Goal: Transaction & Acquisition: Purchase product/service

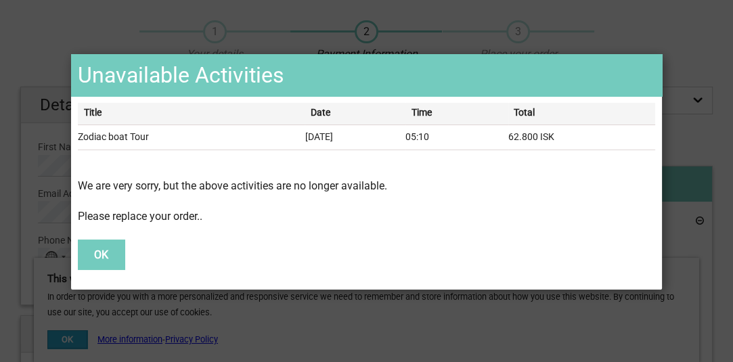
click at [109, 258] on button "OK" at bounding box center [101, 255] width 47 height 30
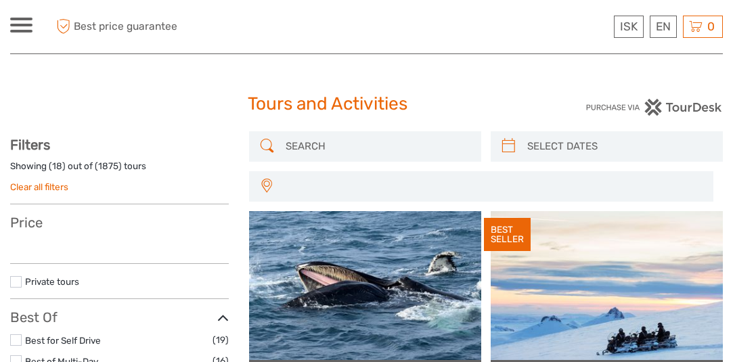
select select
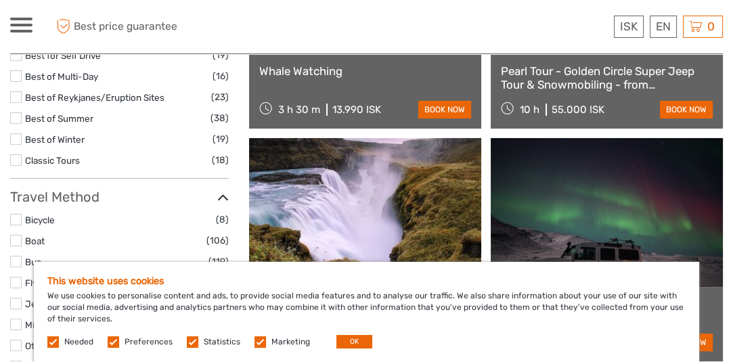
click at [13, 235] on label at bounding box center [16, 241] width 12 height 12
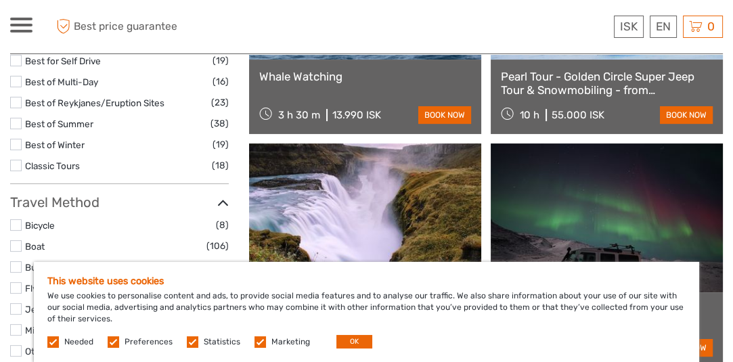
click at [0, 0] on input "checkbox" at bounding box center [0, 0] width 0 height 0
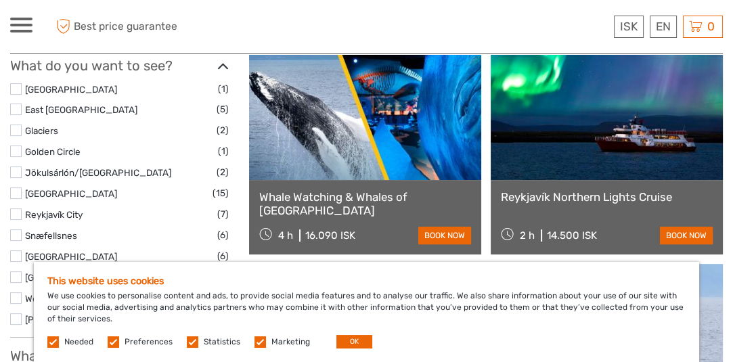
scroll to position [413, 0]
click at [16, 169] on label at bounding box center [16, 173] width 12 height 12
click at [0, 0] on input "checkbox" at bounding box center [0, 0] width 0 height 0
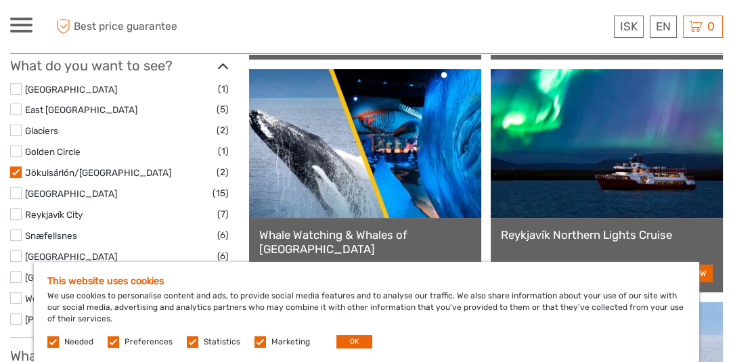
click at [16, 169] on div "Filters Showing ( 18 ) out of ( 106 ) tours Clear all filters Price 3.560 ISK 4…" at bounding box center [119, 197] width 219 height 946
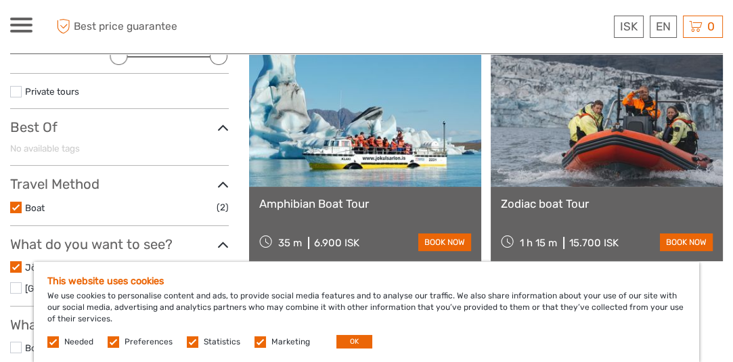
scroll to position [212, 0]
click at [703, 233] on link "book now" at bounding box center [686, 242] width 53 height 18
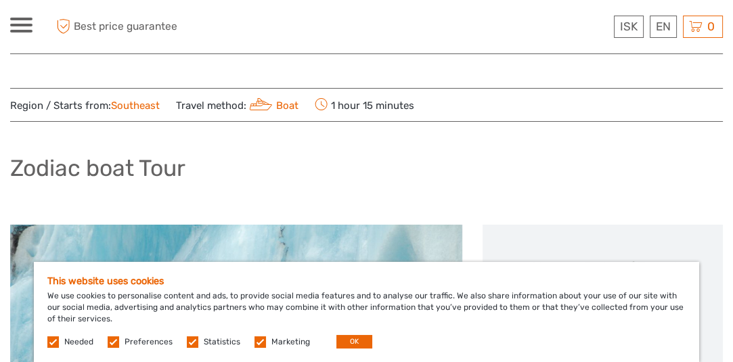
click at [110, 341] on label at bounding box center [114, 342] width 12 height 12
click at [0, 0] on input "checkbox" at bounding box center [0, 0] width 0 height 0
click at [187, 342] on label at bounding box center [193, 342] width 12 height 12
click at [0, 0] on input "checkbox" at bounding box center [0, 0] width 0 height 0
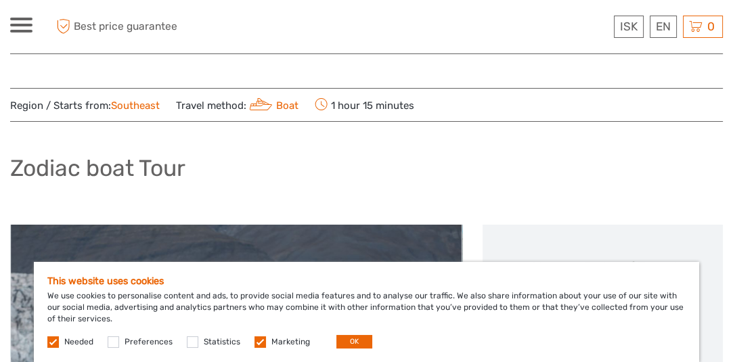
click at [259, 341] on label at bounding box center [261, 342] width 12 height 12
click at [0, 0] on input "checkbox" at bounding box center [0, 0] width 0 height 0
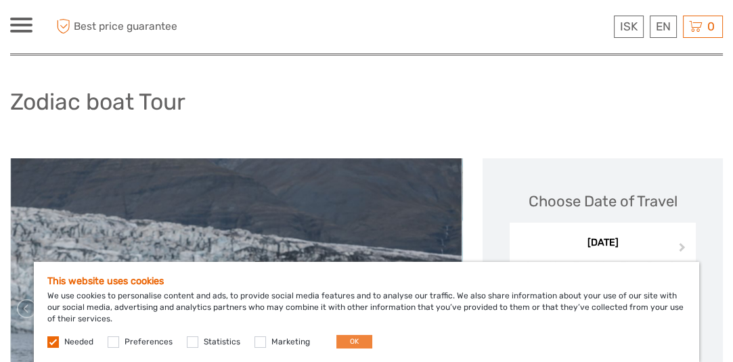
scroll to position [67, 0]
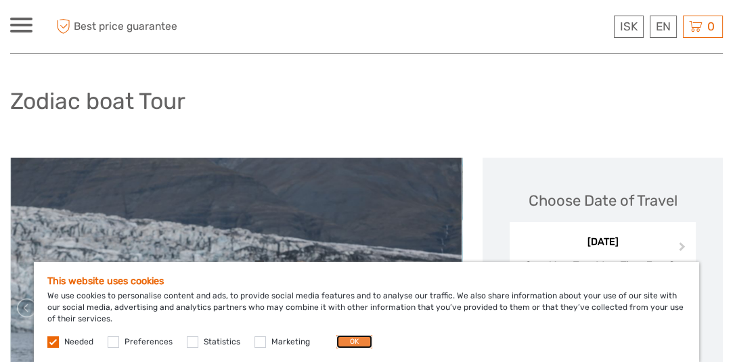
click at [353, 341] on button "OK" at bounding box center [354, 342] width 36 height 14
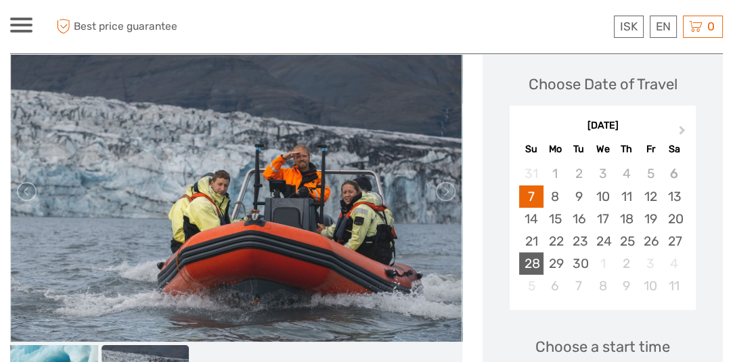
click at [531, 261] on div "28" at bounding box center [531, 264] width 24 height 22
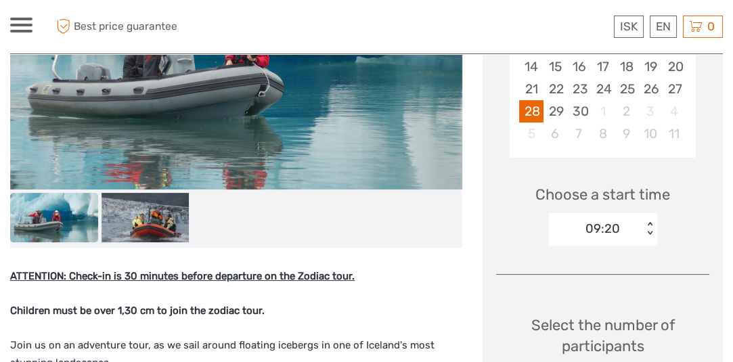
scroll to position [336, 0]
click at [648, 225] on div "< >" at bounding box center [650, 228] width 12 height 14
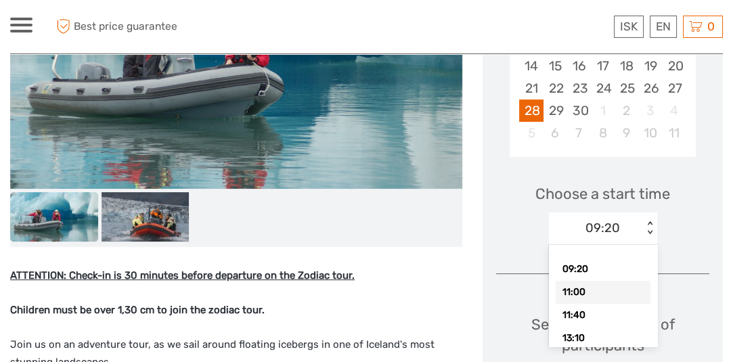
click at [619, 295] on div "11:00" at bounding box center [603, 292] width 95 height 23
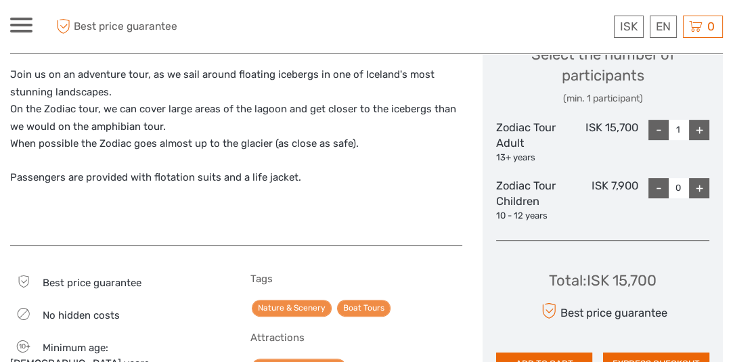
click at [700, 126] on div "+" at bounding box center [699, 130] width 20 height 20
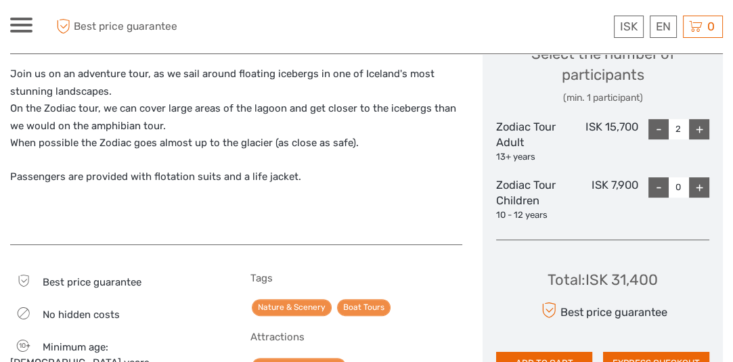
click at [700, 126] on div "+" at bounding box center [699, 129] width 20 height 20
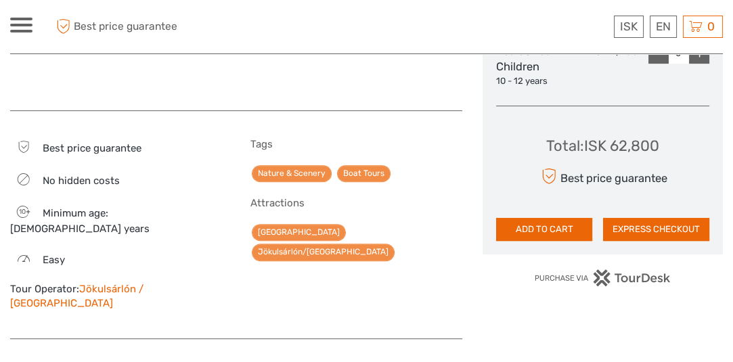
scroll to position [742, 0]
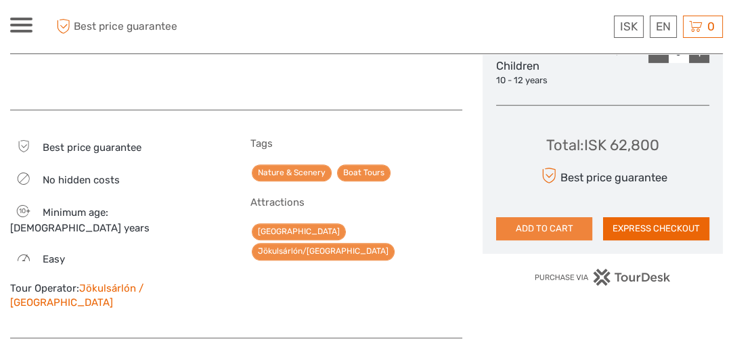
click at [548, 226] on button "ADD TO CART" at bounding box center [544, 228] width 96 height 23
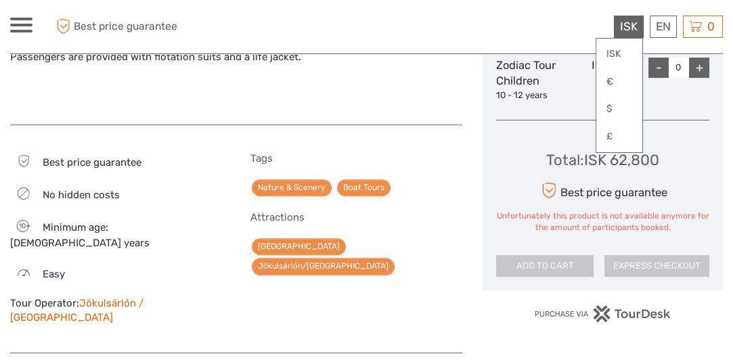
scroll to position [726, 0]
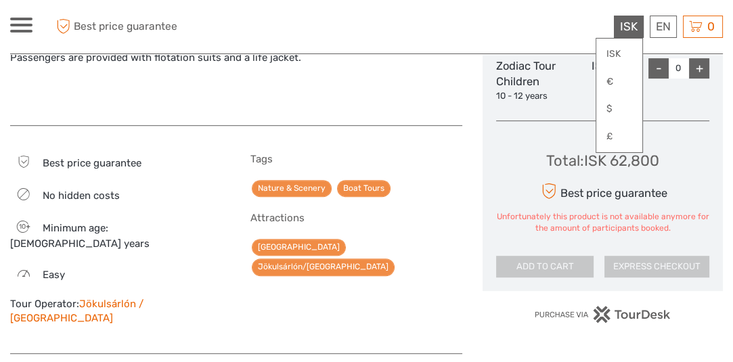
click at [626, 24] on span "ISK" at bounding box center [629, 27] width 18 height 14
click at [605, 51] on link "ISK" at bounding box center [619, 54] width 46 height 24
click at [605, 50] on link "ISK" at bounding box center [619, 54] width 46 height 24
click at [596, 42] on link "ISK" at bounding box center [619, 54] width 46 height 24
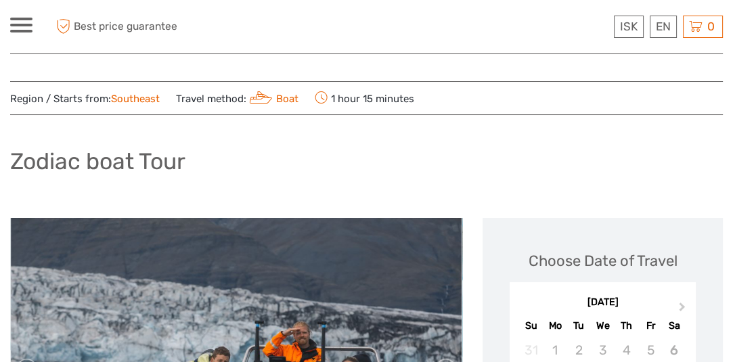
scroll to position [0, 0]
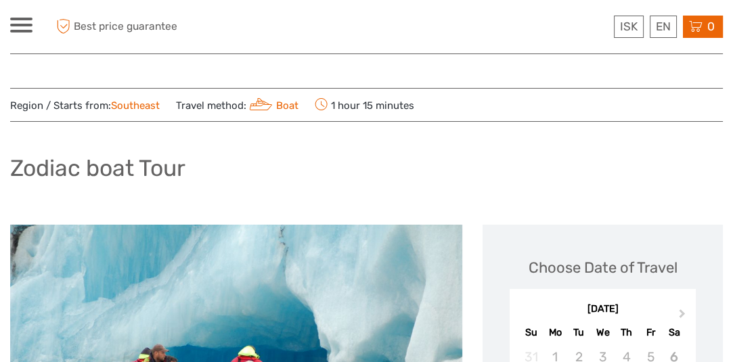
click at [698, 23] on icon at bounding box center [696, 26] width 14 height 17
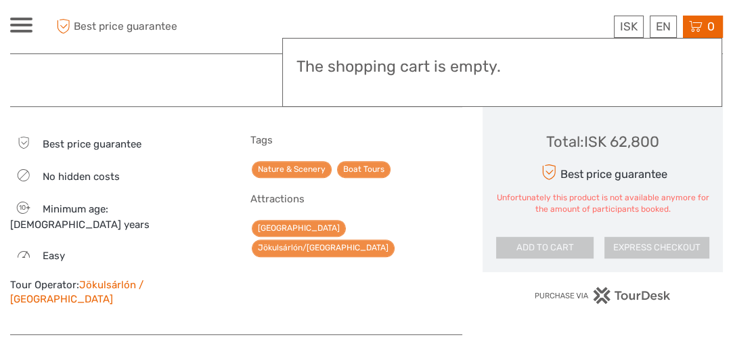
scroll to position [745, 0]
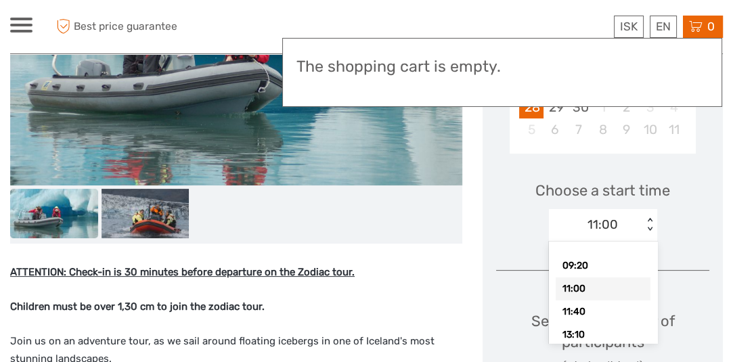
click at [651, 217] on div "11:00 < >" at bounding box center [603, 225] width 108 height 32
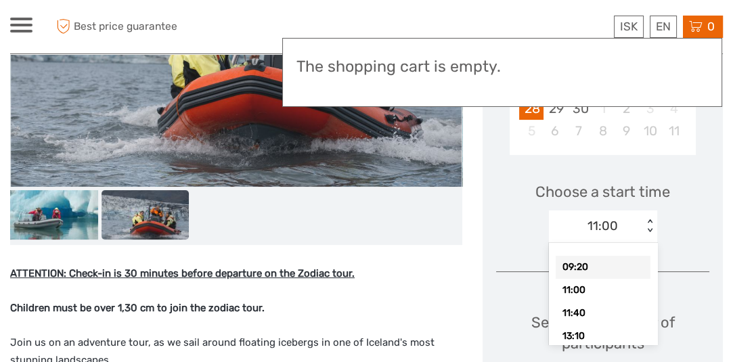
click at [596, 269] on div "09:20" at bounding box center [603, 267] width 95 height 23
type input "1"
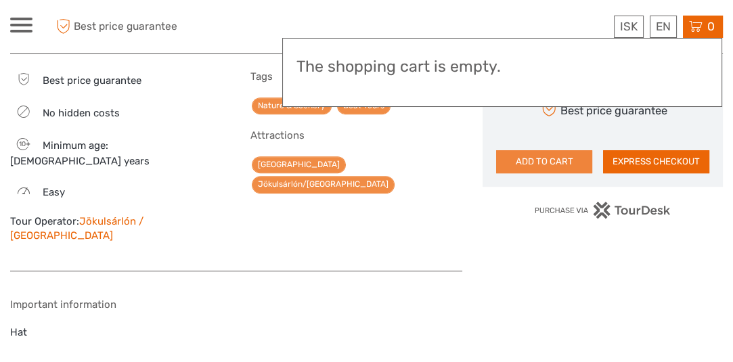
click at [563, 159] on button "ADD TO CART" at bounding box center [544, 161] width 96 height 23
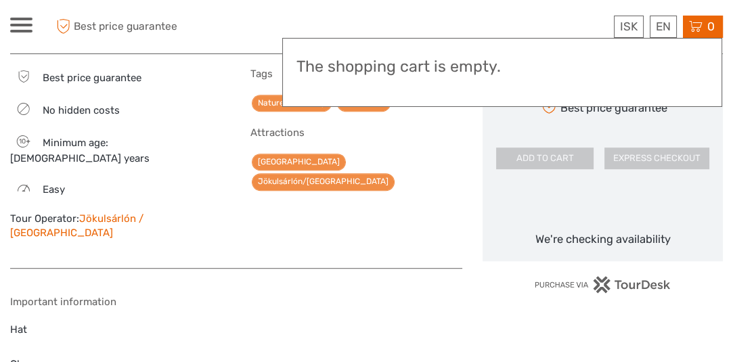
scroll to position [812, 0]
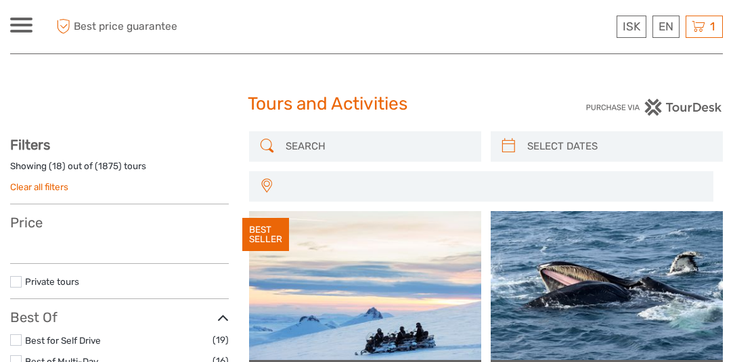
select select
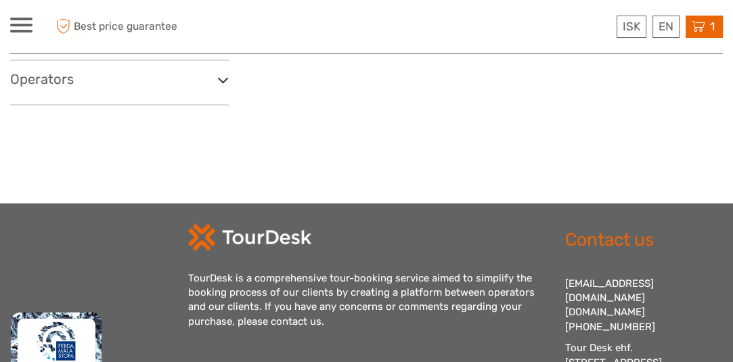
click at [711, 24] on span "1" at bounding box center [712, 27] width 9 height 14
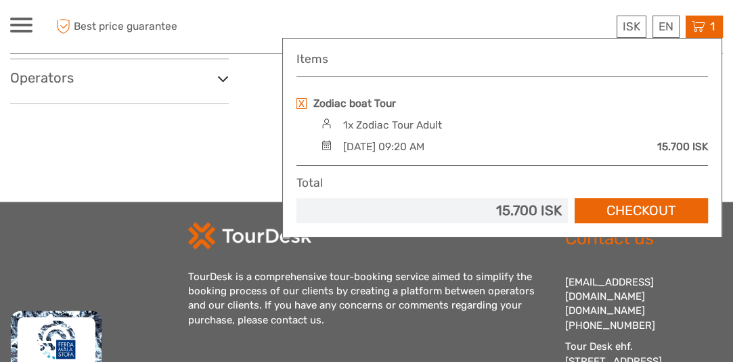
scroll to position [2487, 0]
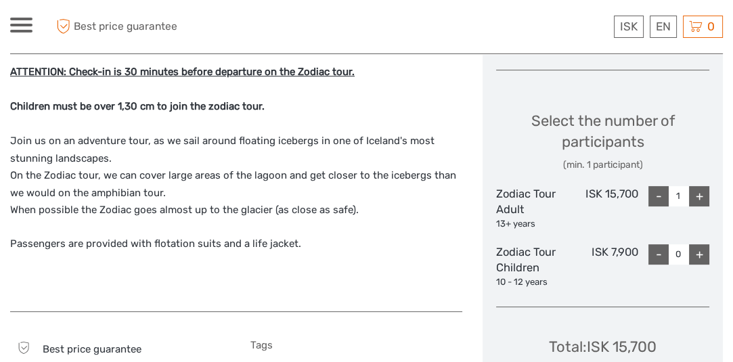
click at [701, 193] on div "+" at bounding box center [699, 196] width 20 height 20
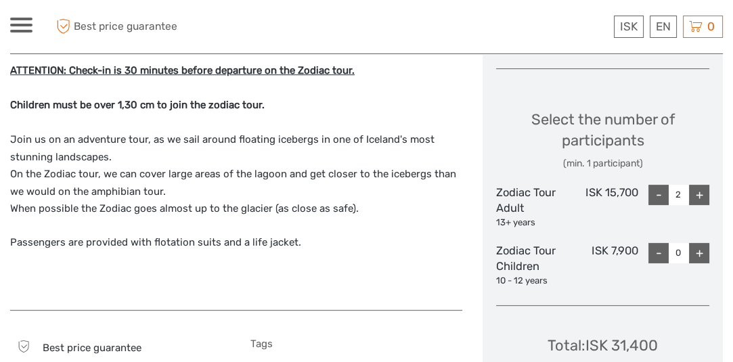
click at [701, 193] on div "+" at bounding box center [699, 195] width 20 height 20
type input "4"
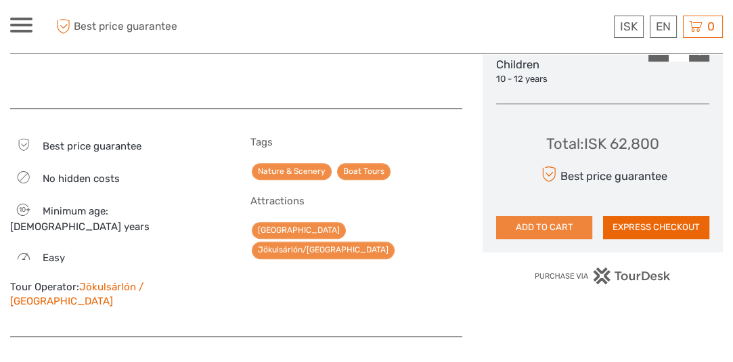
scroll to position [744, 0]
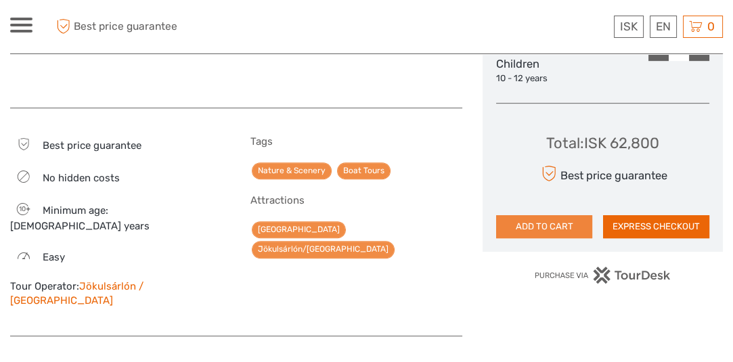
click at [555, 223] on button "ADD TO CART" at bounding box center [544, 226] width 96 height 23
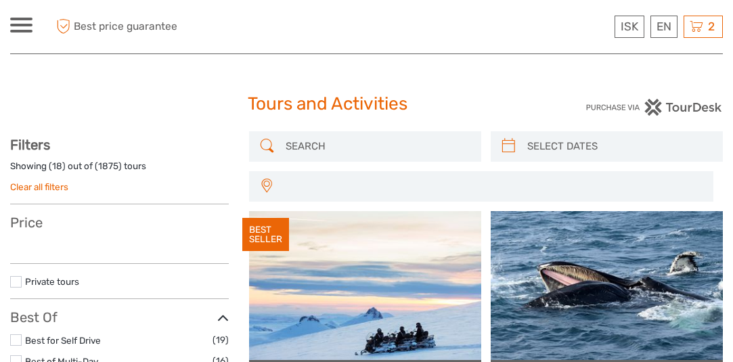
select select
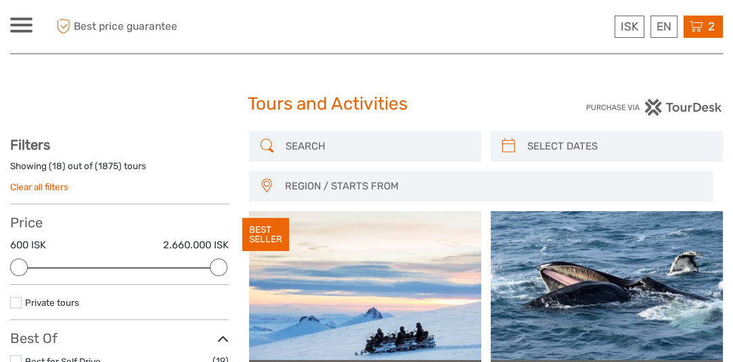
click at [702, 23] on icon at bounding box center [697, 26] width 14 height 17
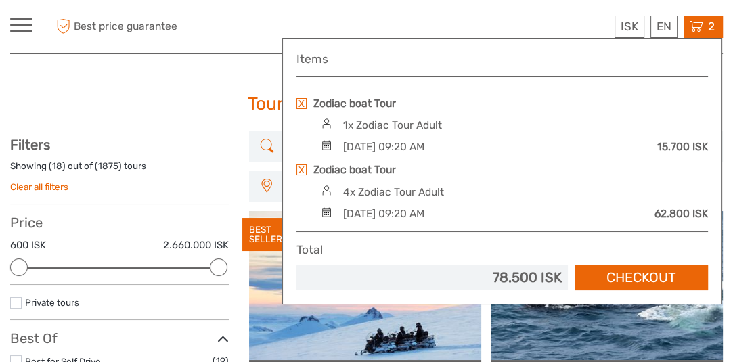
click at [304, 103] on link at bounding box center [302, 103] width 10 height 11
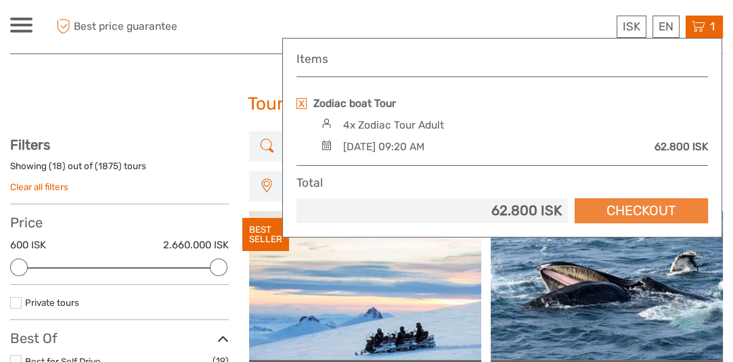
click at [623, 205] on link "Checkout" at bounding box center [641, 210] width 133 height 25
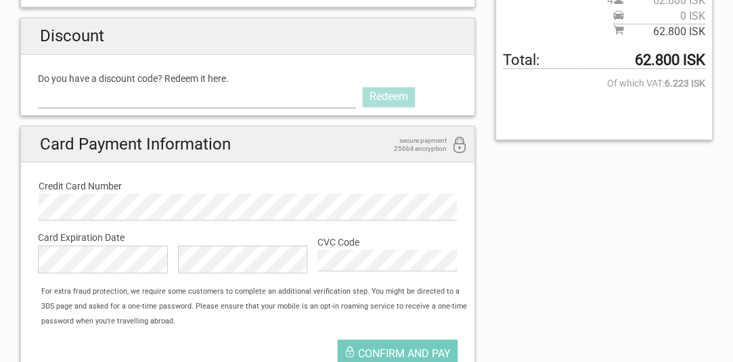
click at [211, 99] on input "Do you have a discount code? Redeem it here." at bounding box center [197, 97] width 318 height 22
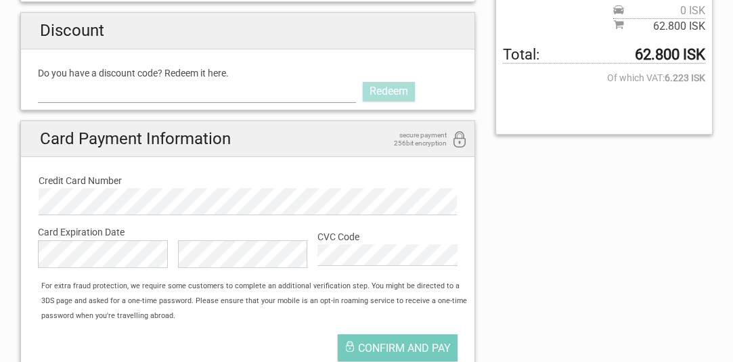
scroll to position [338, 0]
click at [201, 87] on input "Do you have a discount code? Redeem it here." at bounding box center [197, 91] width 318 height 22
paste input "AURORA25"
click at [78, 91] on input "AURORA25" at bounding box center [197, 91] width 318 height 22
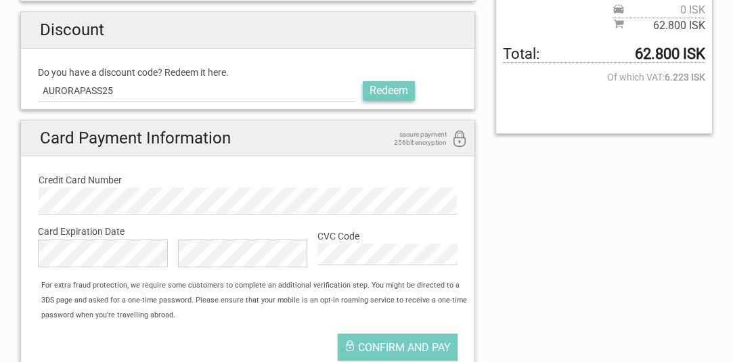
click at [410, 85] on link "Redeem" at bounding box center [389, 90] width 52 height 19
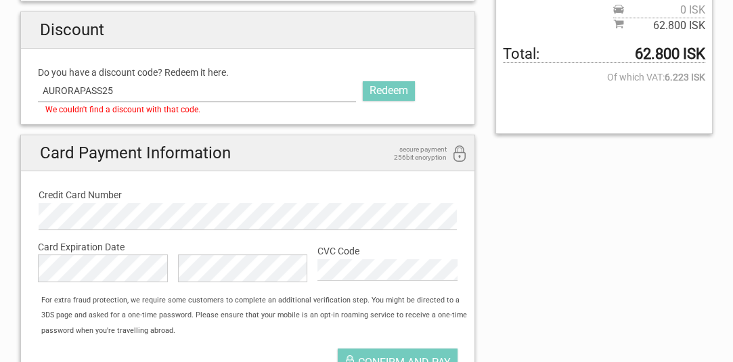
click at [104, 89] on input "AURORAPASS25" at bounding box center [197, 91] width 318 height 22
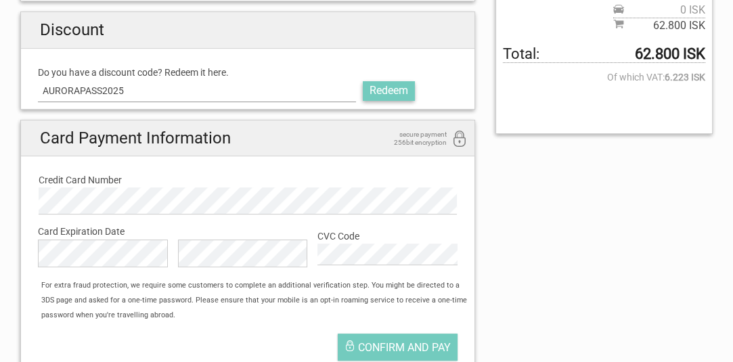
type input "AURORAPASS2025"
click at [395, 84] on link "Redeem" at bounding box center [389, 90] width 52 height 19
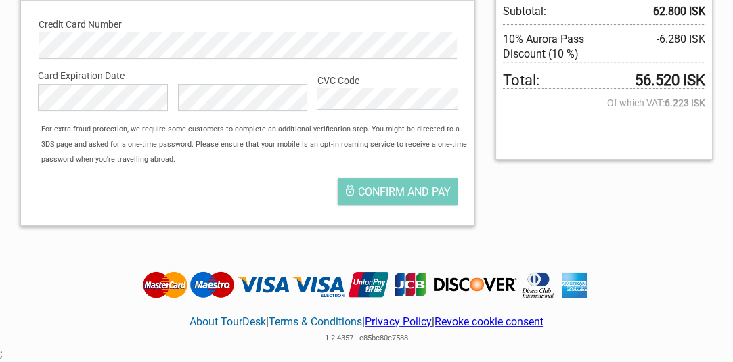
scroll to position [386, 0]
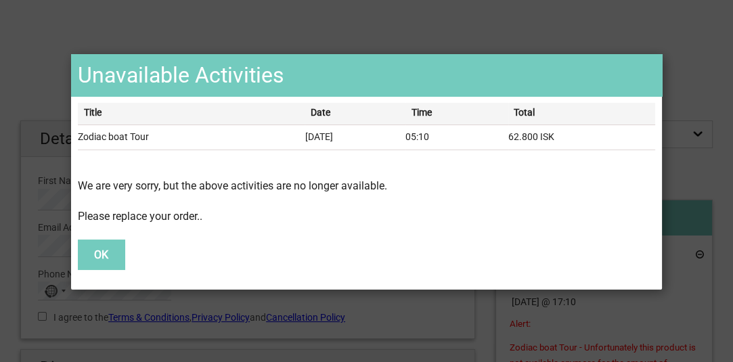
click at [107, 248] on button "OK" at bounding box center [101, 255] width 47 height 30
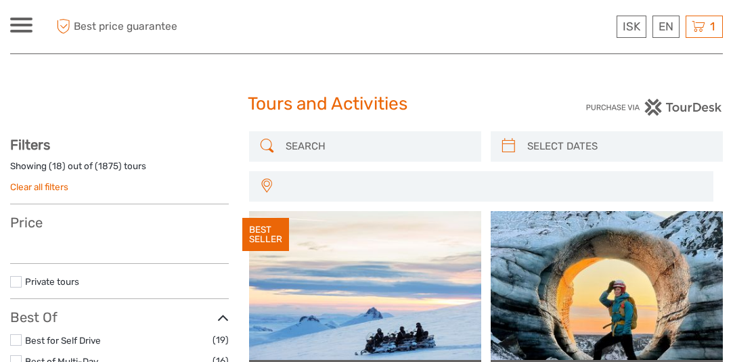
select select
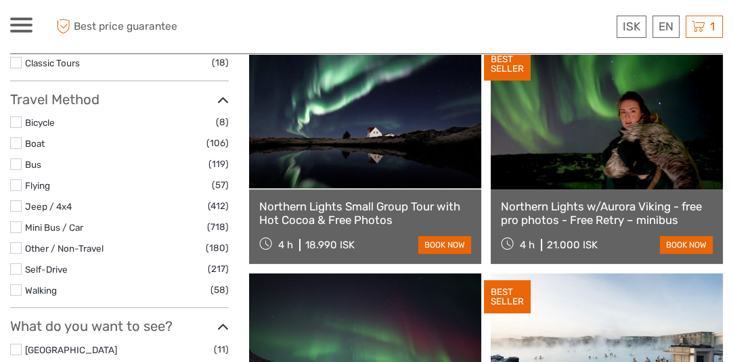
click at [13, 142] on label at bounding box center [16, 143] width 12 height 12
click at [0, 0] on input "checkbox" at bounding box center [0, 0] width 0 height 0
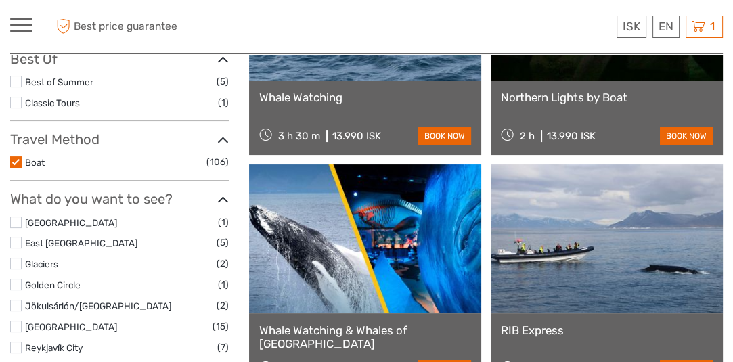
scroll to position [280, 0]
click at [16, 302] on label at bounding box center [16, 306] width 12 height 12
click at [0, 0] on input "checkbox" at bounding box center [0, 0] width 0 height 0
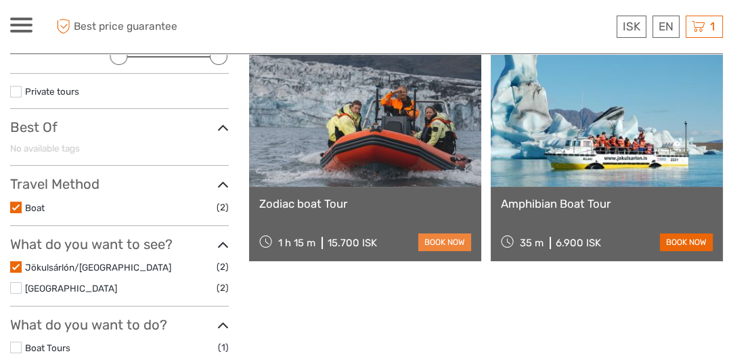
scroll to position [211, 0]
click at [448, 234] on link "book now" at bounding box center [444, 243] width 53 height 18
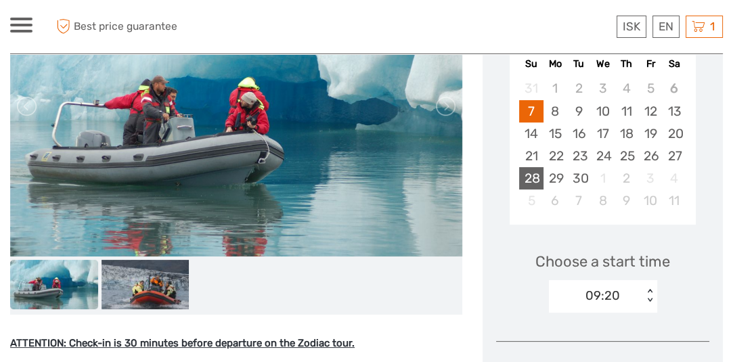
click at [525, 177] on div "28" at bounding box center [531, 178] width 24 height 22
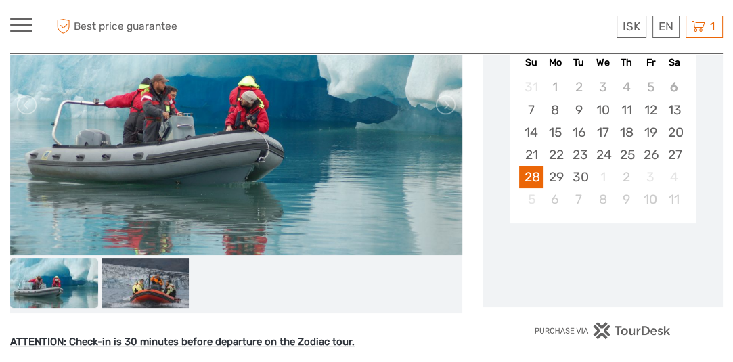
scroll to position [271, 0]
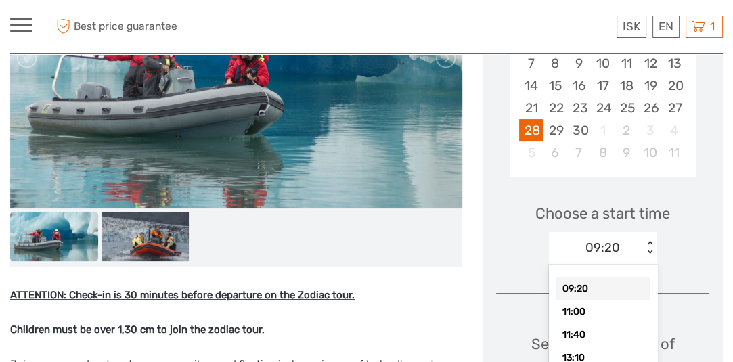
click at [649, 265] on div "option 09:20 selected, 1 of 8. 8 results available. Use Up and Down to choose o…" at bounding box center [603, 248] width 108 height 32
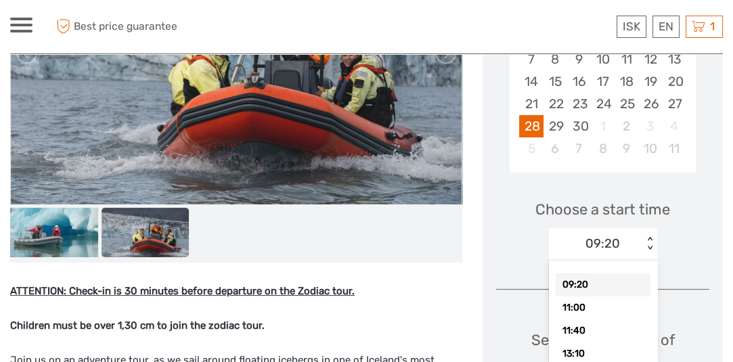
scroll to position [325, 0]
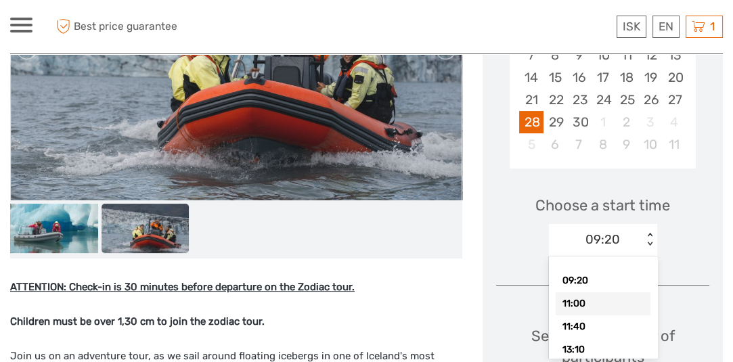
click at [627, 295] on div "11:00" at bounding box center [603, 303] width 95 height 23
click at [651, 235] on div "< >" at bounding box center [650, 240] width 12 height 14
click at [649, 234] on div "< >" at bounding box center [650, 240] width 12 height 14
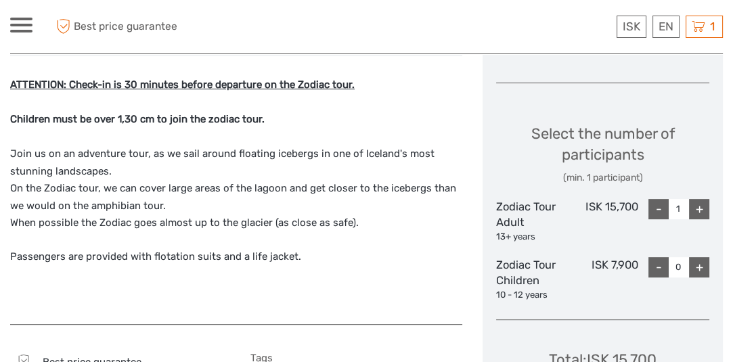
scroll to position [528, 0]
click at [700, 206] on div "+" at bounding box center [699, 208] width 20 height 20
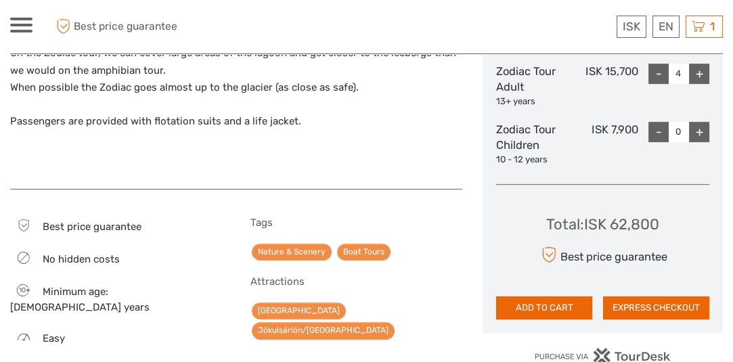
scroll to position [663, 0]
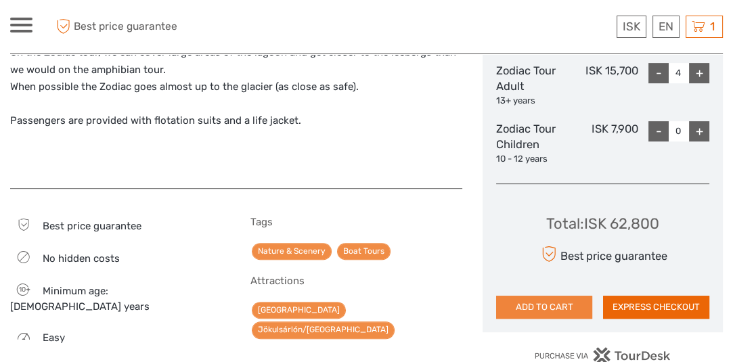
click at [542, 301] on button "ADD TO CART" at bounding box center [544, 307] width 96 height 23
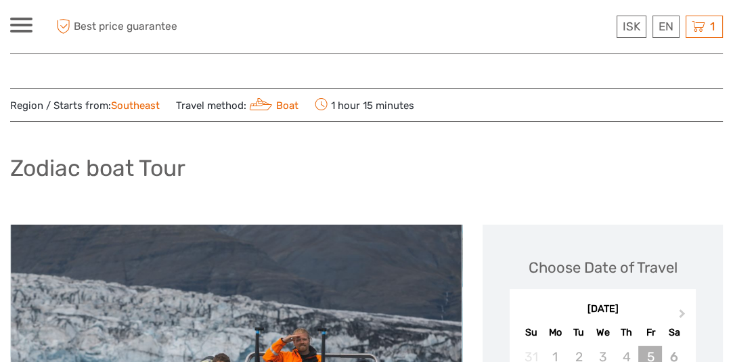
scroll to position [0, 0]
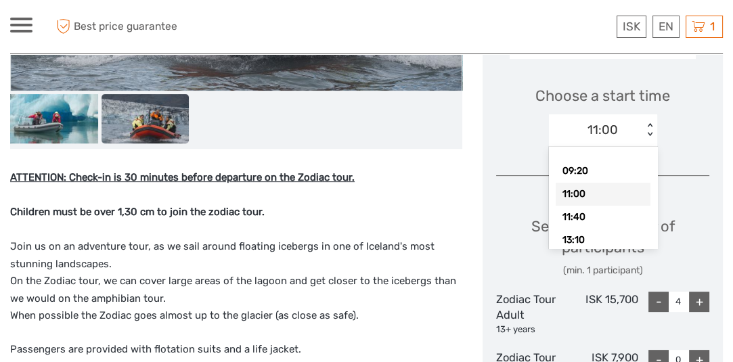
click at [646, 129] on div "< >" at bounding box center [650, 130] width 12 height 14
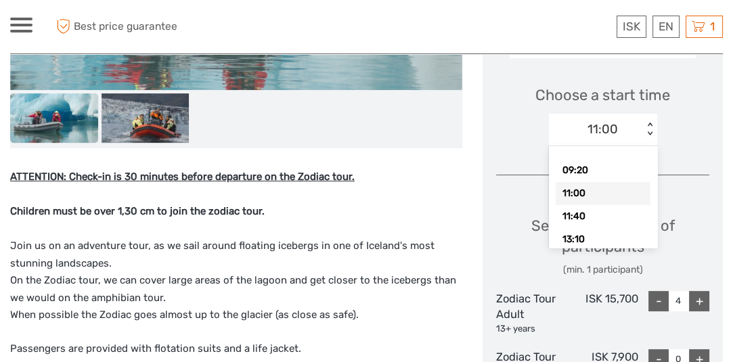
scroll to position [436, 0]
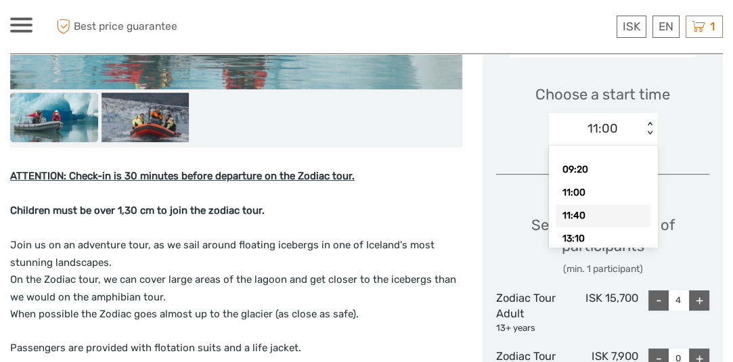
click at [599, 213] on div "11:40" at bounding box center [603, 215] width 95 height 23
type input "1"
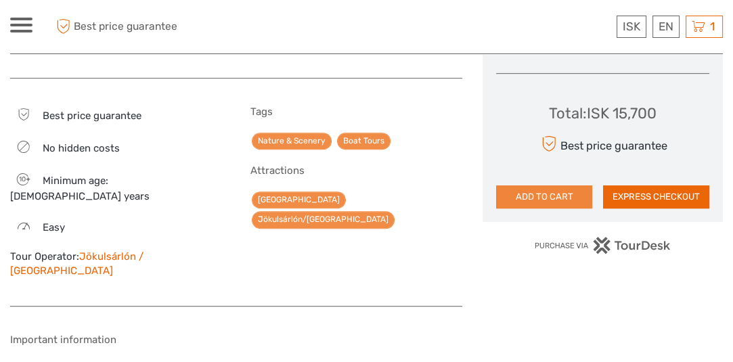
scroll to position [775, 0]
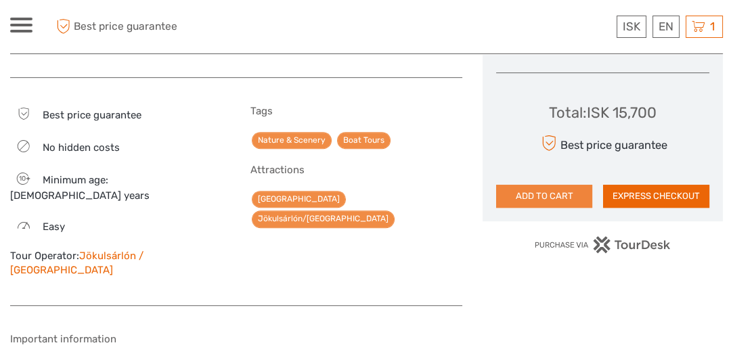
click at [554, 189] on button "ADD TO CART" at bounding box center [544, 196] width 96 height 23
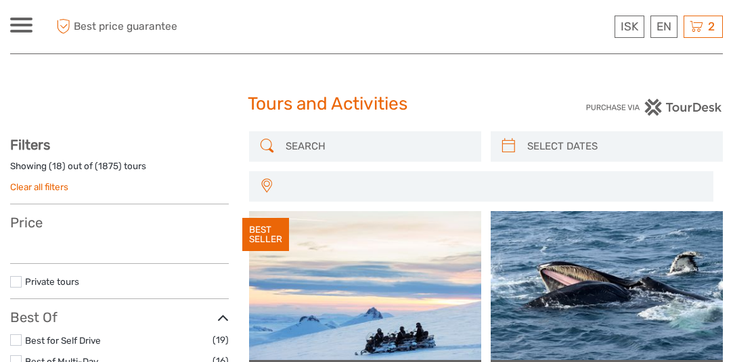
select select
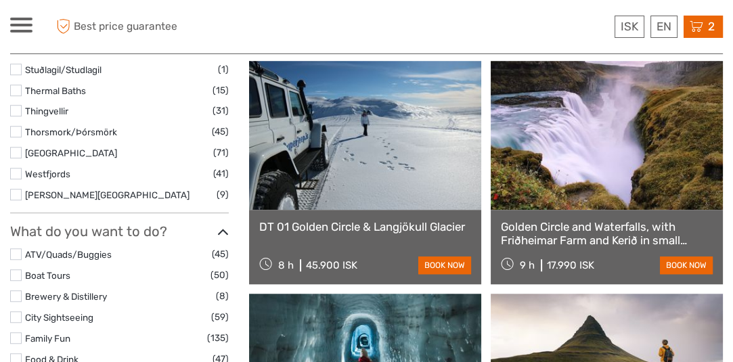
scroll to position [1083, 0]
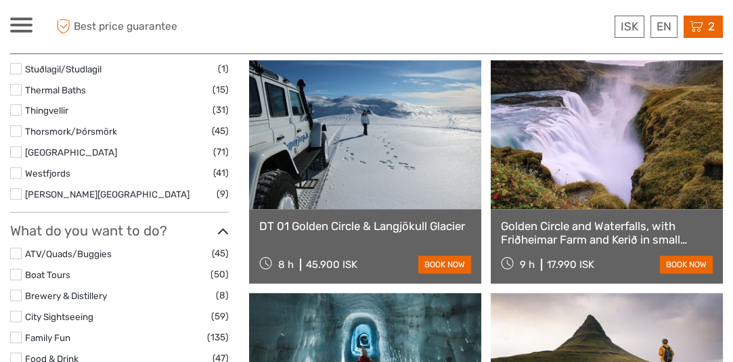
click at [703, 28] on div "2 Items Zodiac boat Tour 4x Zodiac Tour Adult [DATE] 09:20 AM 62.800 ISK Zodiac…" at bounding box center [703, 27] width 39 height 22
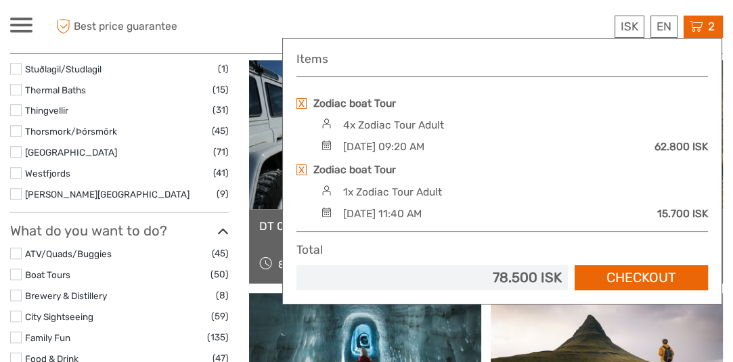
click at [298, 169] on link at bounding box center [302, 170] width 10 height 11
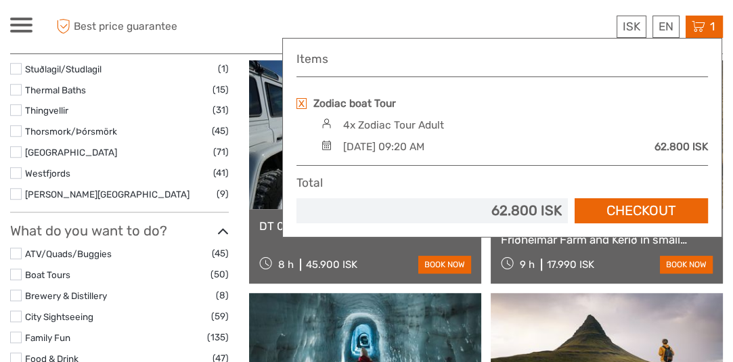
click at [299, 104] on link at bounding box center [302, 103] width 10 height 11
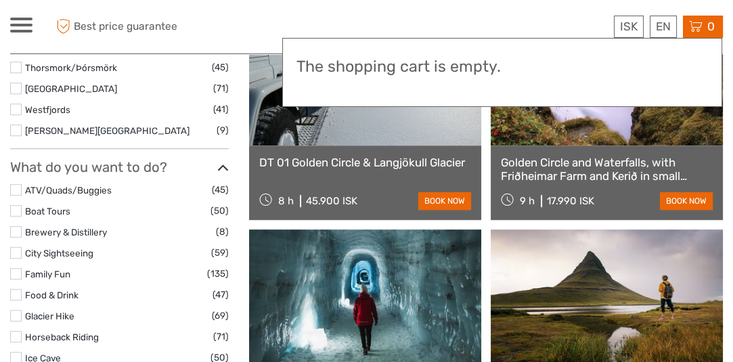
click at [14, 211] on label at bounding box center [16, 211] width 12 height 12
click at [0, 0] on input "checkbox" at bounding box center [0, 0] width 0 height 0
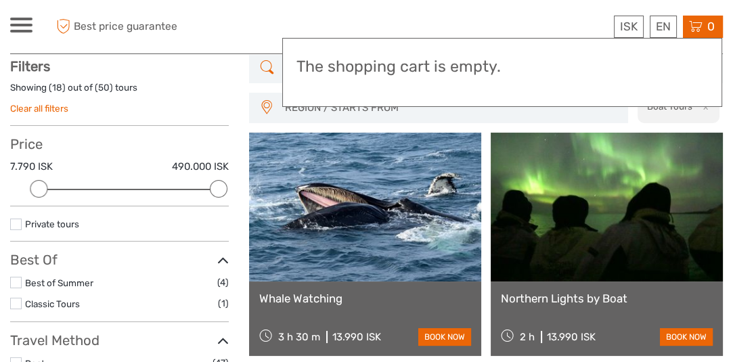
scroll to position [77, 0]
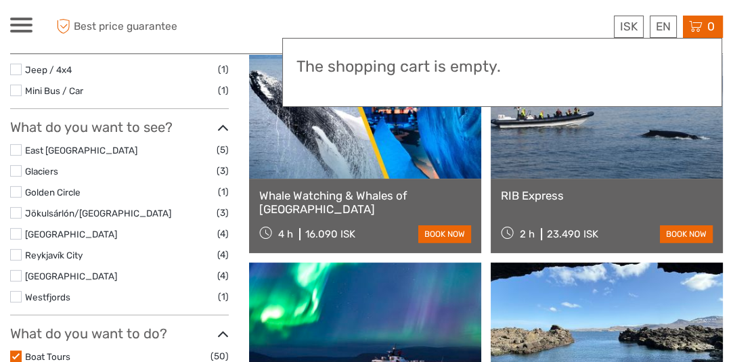
click at [15, 215] on label at bounding box center [16, 213] width 12 height 12
click at [0, 0] on input "checkbox" at bounding box center [0, 0] width 0 height 0
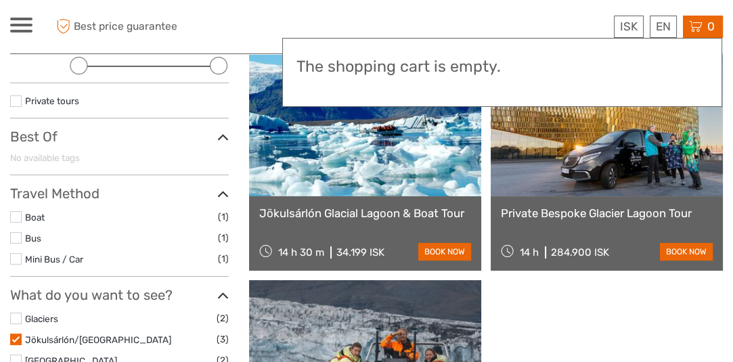
click at [219, 194] on icon at bounding box center [223, 195] width 12 height 18
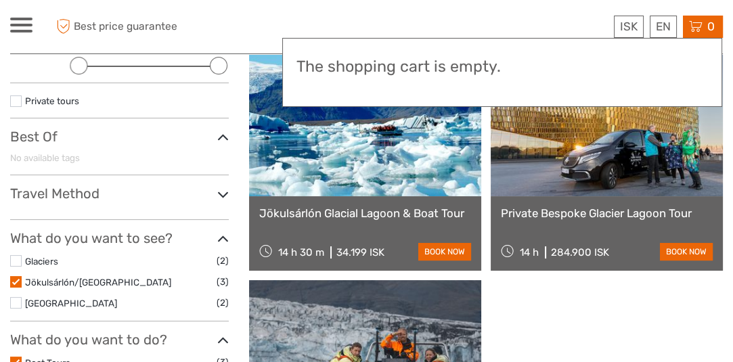
scroll to position [202, 0]
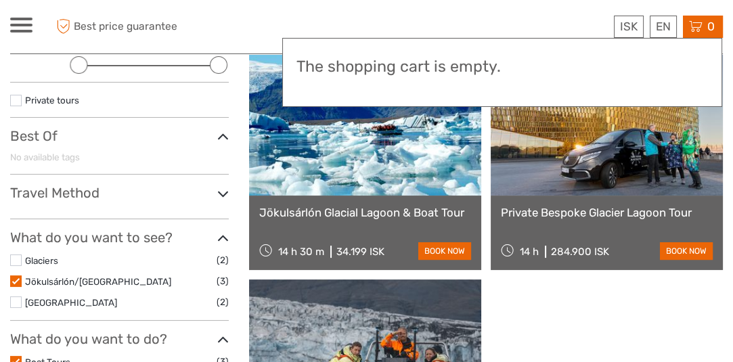
click at [219, 194] on icon at bounding box center [223, 194] width 12 height 18
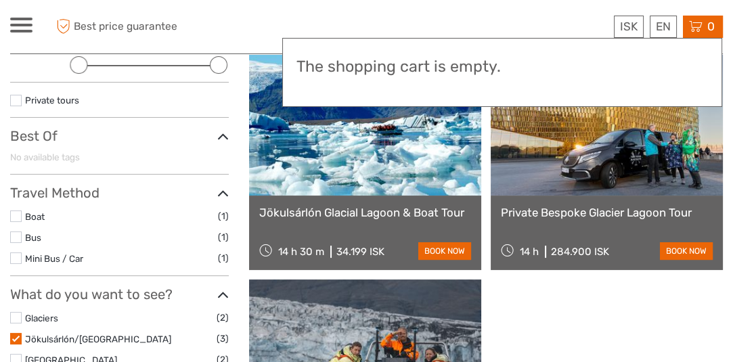
click at [11, 334] on label at bounding box center [16, 339] width 12 height 12
click at [0, 0] on input "checkbox" at bounding box center [0, 0] width 0 height 0
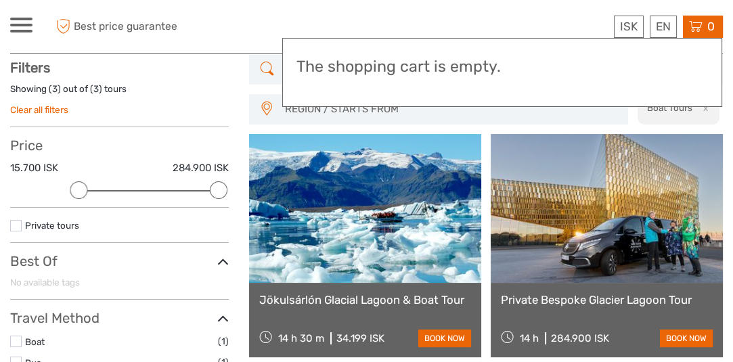
scroll to position [77, 0]
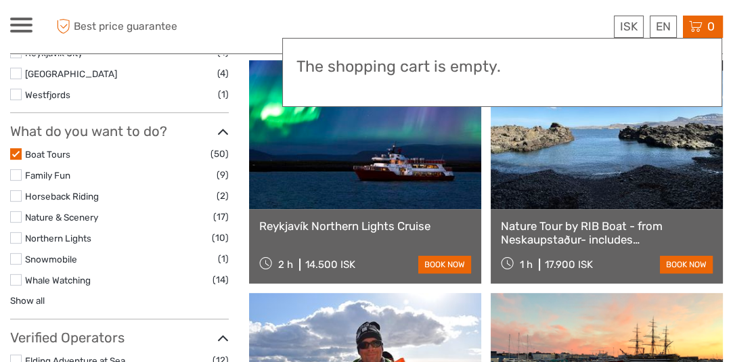
scroll to position [617, 0]
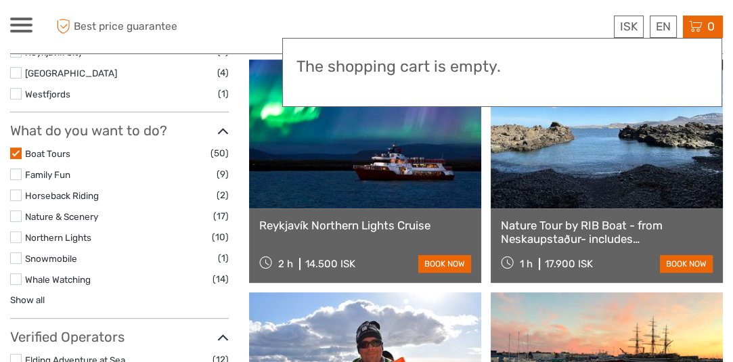
click at [15, 153] on label at bounding box center [16, 154] width 12 height 12
click at [0, 0] on input "checkbox" at bounding box center [0, 0] width 0 height 0
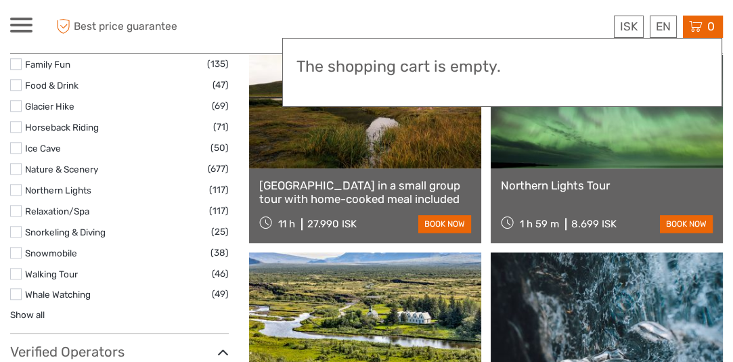
scroll to position [1355, 0]
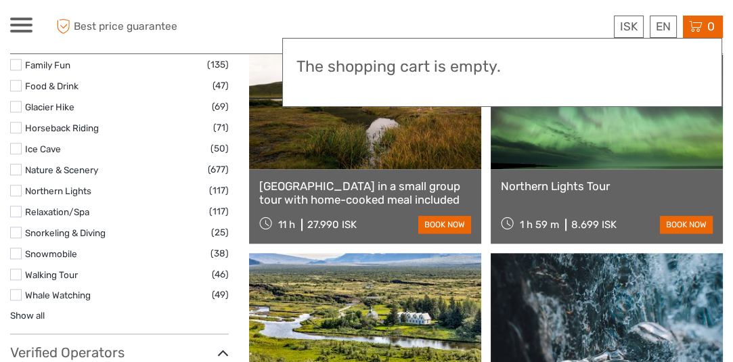
click at [14, 62] on label at bounding box center [16, 65] width 12 height 12
click at [0, 0] on input "checkbox" at bounding box center [0, 0] width 0 height 0
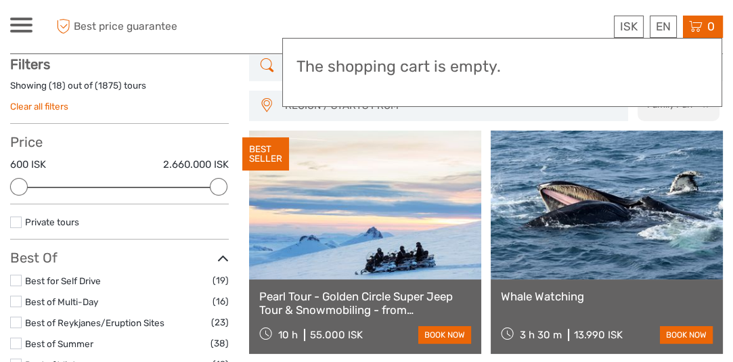
scroll to position [77, 0]
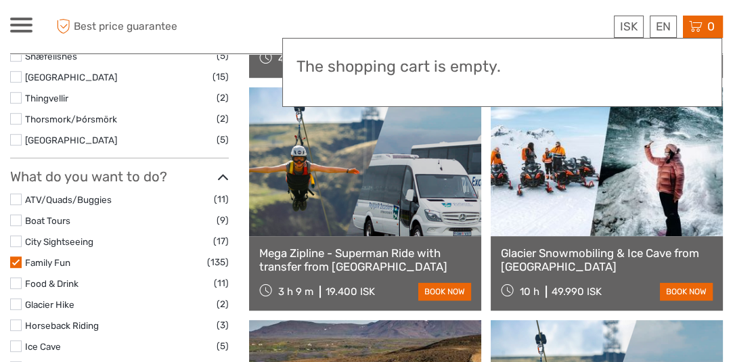
scroll to position [822, 0]
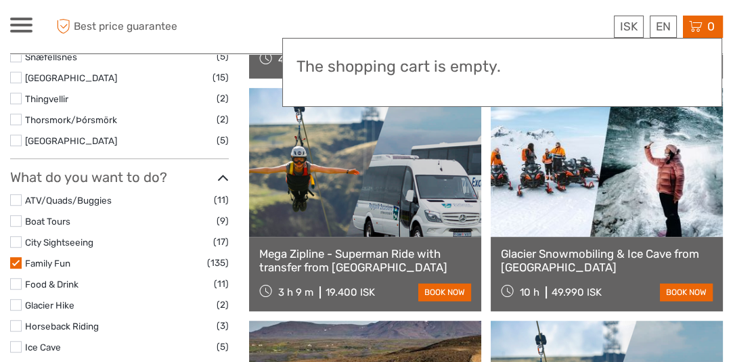
click at [14, 263] on label at bounding box center [16, 263] width 12 height 12
click at [0, 0] on input "checkbox" at bounding box center [0, 0] width 0 height 0
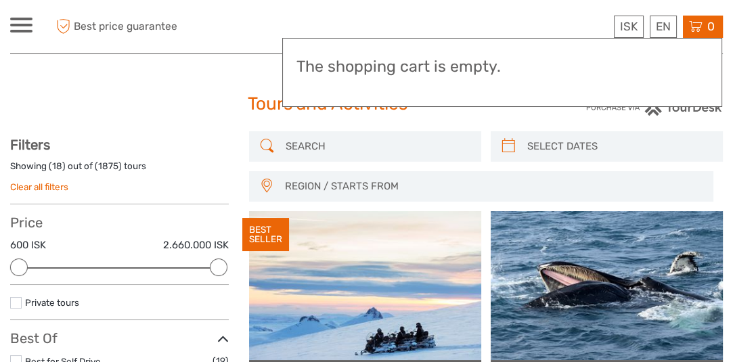
click at [563, 16] on div "Best price guarantee ISK ISK € $ £ EN English Español Deutsch 0 Items Total 62.…" at bounding box center [634, 26] width 178 height 33
click at [152, 41] on div "ISK ISK € $ £ EN English Español Deutsch Tours Transfers Car rental More Travel…" at bounding box center [99, 26] width 178 height 33
click at [333, 151] on input "search" at bounding box center [377, 147] width 194 height 24
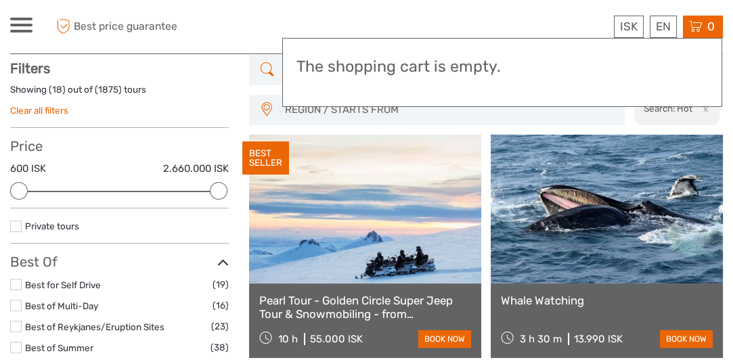
scroll to position [77, 0]
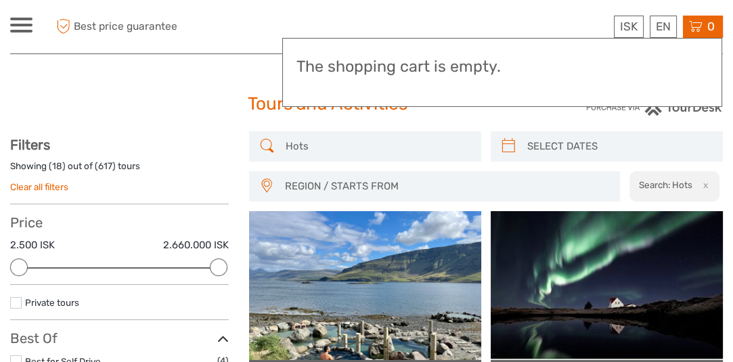
click at [303, 144] on input "Hots" at bounding box center [377, 147] width 194 height 24
click at [301, 145] on input "Hots" at bounding box center [377, 147] width 194 height 24
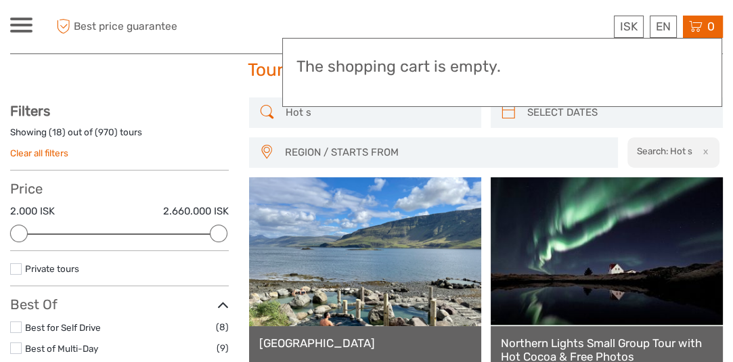
scroll to position [33, 0]
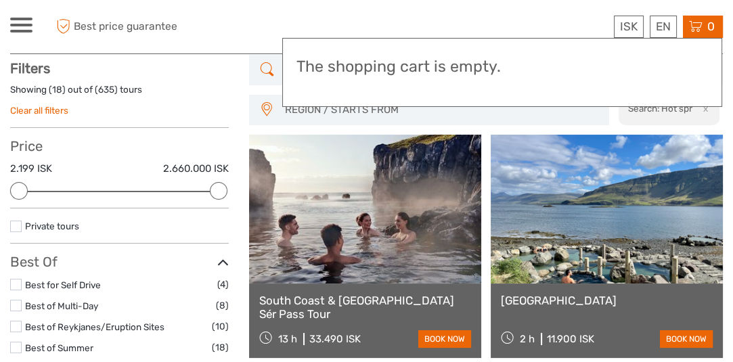
scroll to position [77, 0]
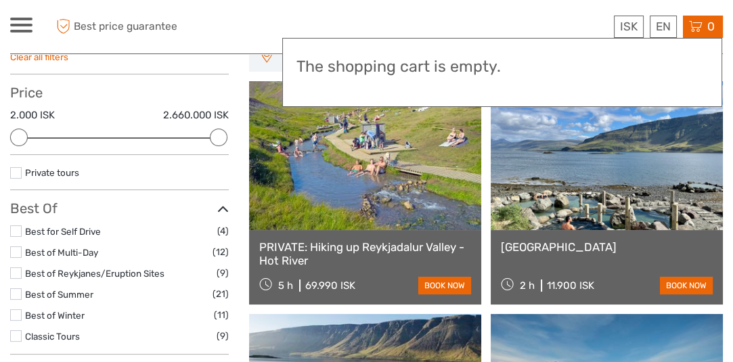
scroll to position [131, 0]
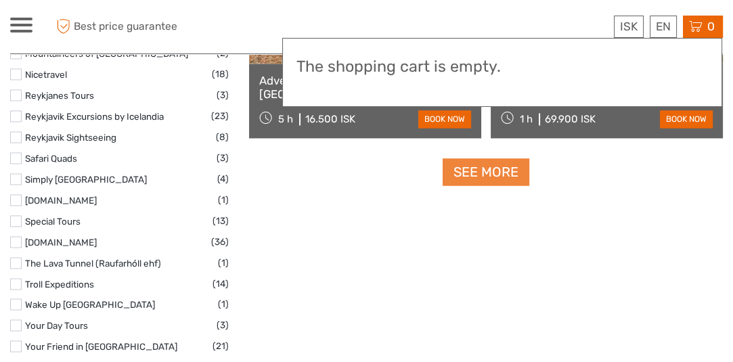
type input "Hot spring"
click at [499, 168] on link "See more" at bounding box center [486, 172] width 87 height 28
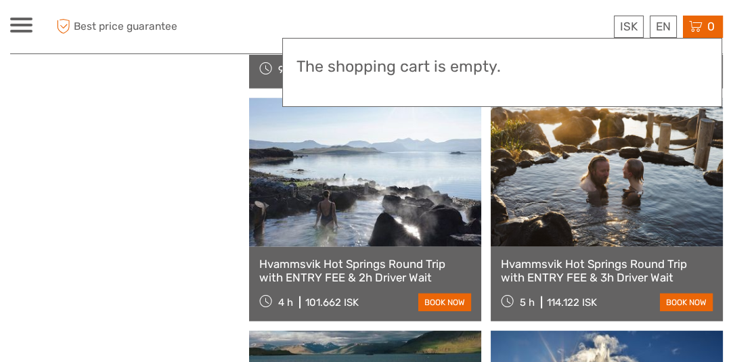
scroll to position [3374, 0]
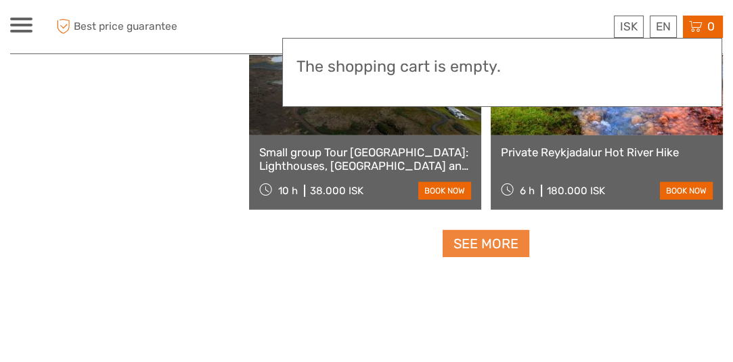
click at [487, 246] on link "See more" at bounding box center [486, 244] width 87 height 28
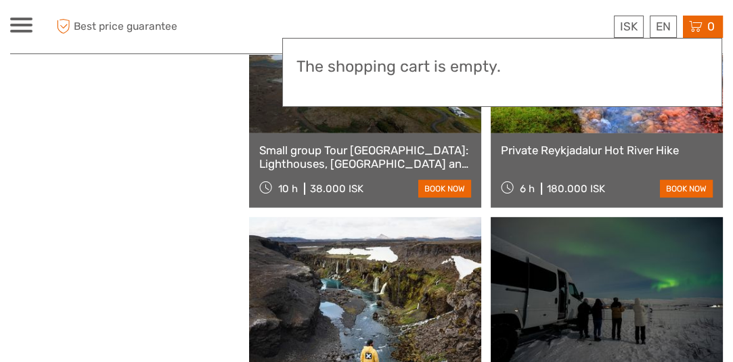
scroll to position [2161, 0]
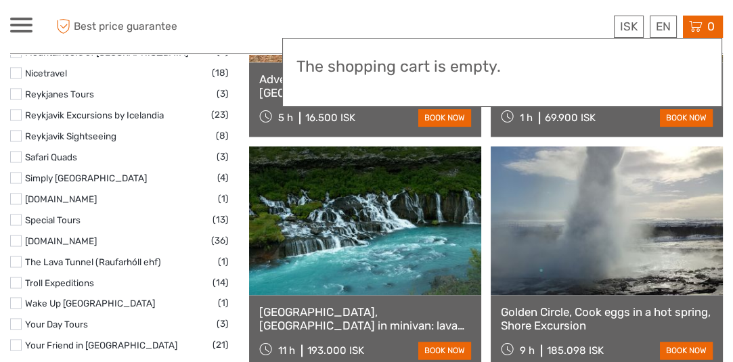
scroll to position [77, 0]
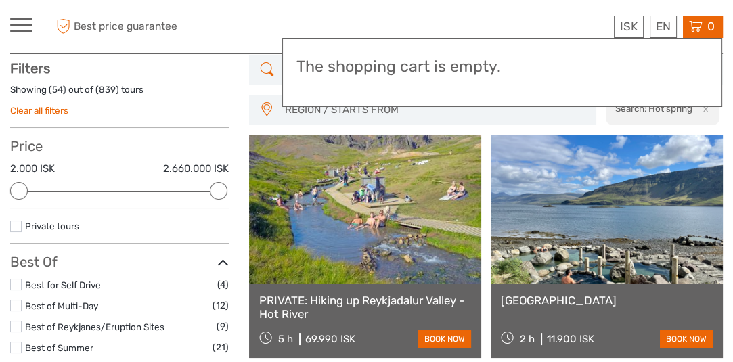
click at [267, 66] on icon at bounding box center [267, 70] width 14 height 22
click at [263, 67] on icon at bounding box center [267, 70] width 14 height 22
click at [270, 67] on icon at bounding box center [267, 70] width 14 height 22
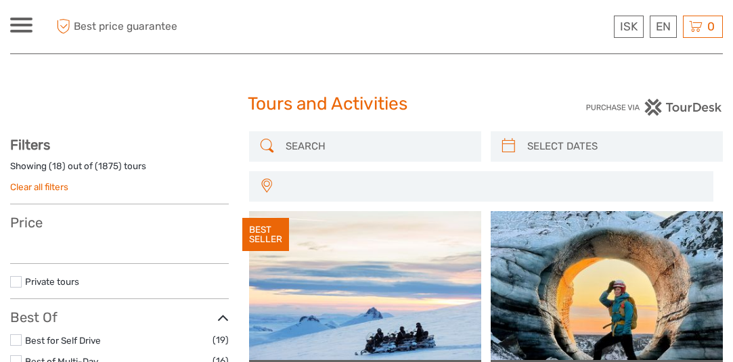
select select
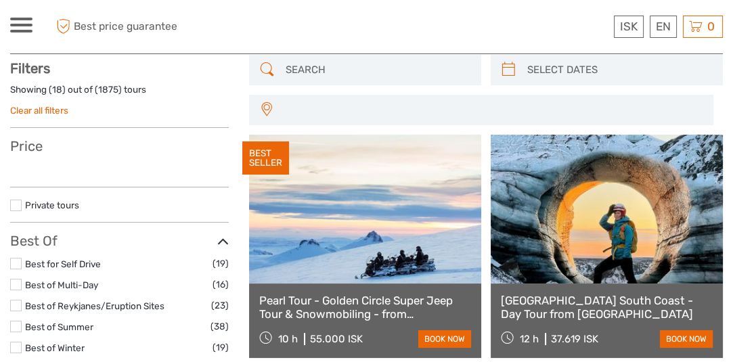
select select
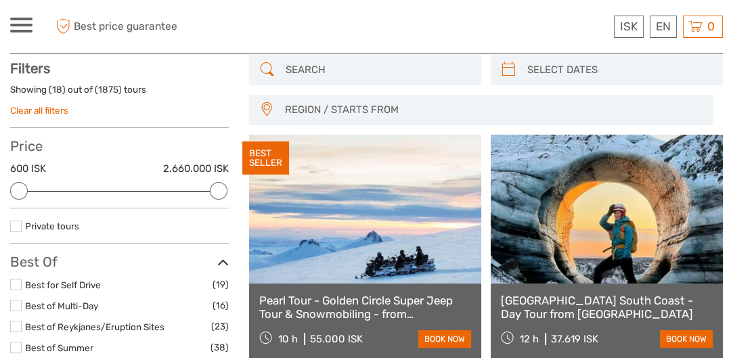
click at [343, 66] on input "search" at bounding box center [377, 70] width 194 height 24
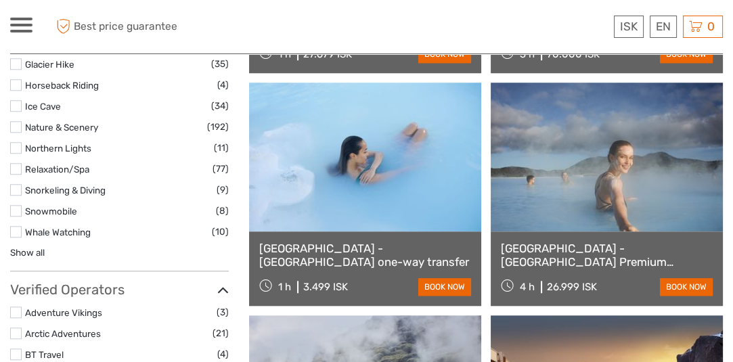
scroll to position [1293, 0]
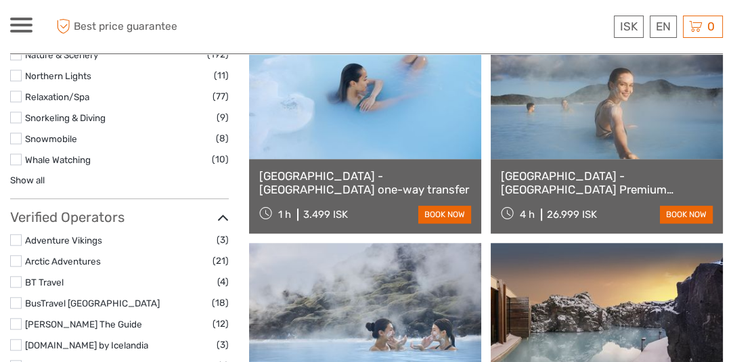
type input "blue lagoon"
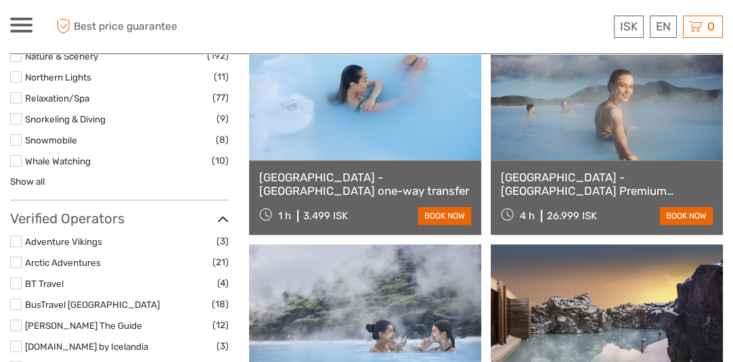
click at [593, 158] on link at bounding box center [607, 86] width 232 height 149
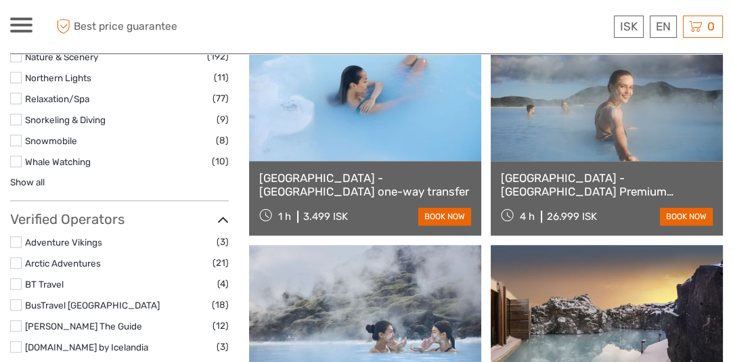
scroll to position [1363, 0]
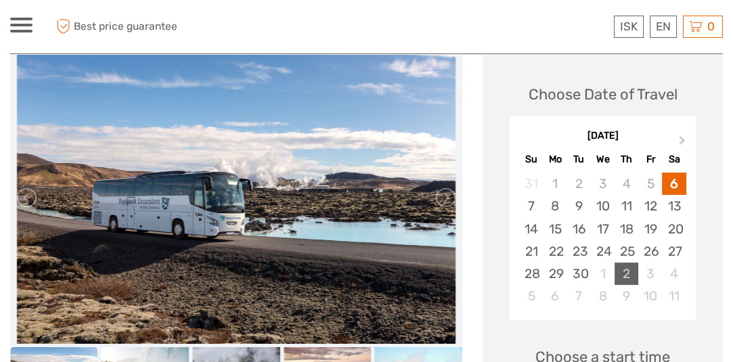
click at [625, 263] on div "2" at bounding box center [627, 274] width 24 height 22
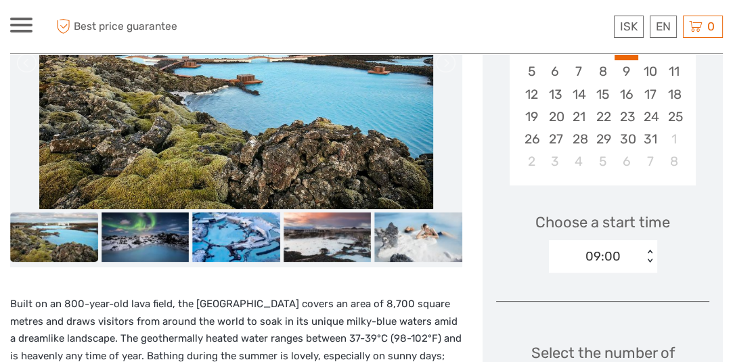
scroll to position [339, 0]
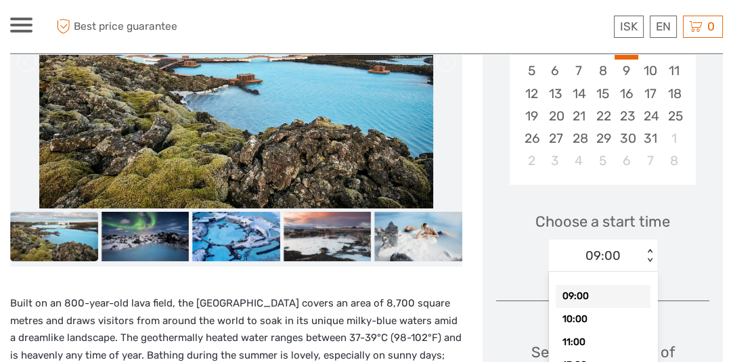
click at [647, 249] on div "< >" at bounding box center [650, 256] width 12 height 14
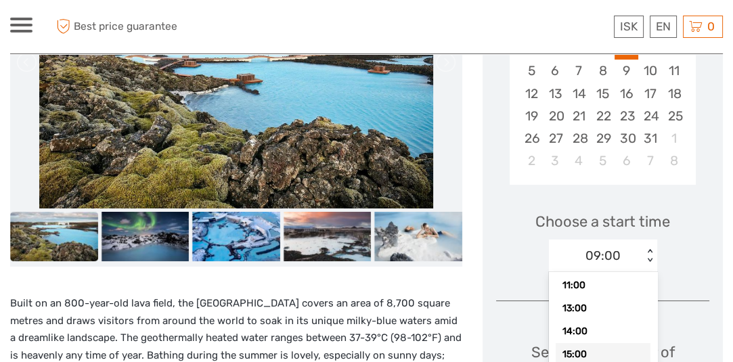
click at [603, 343] on div "15:00" at bounding box center [603, 354] width 95 height 23
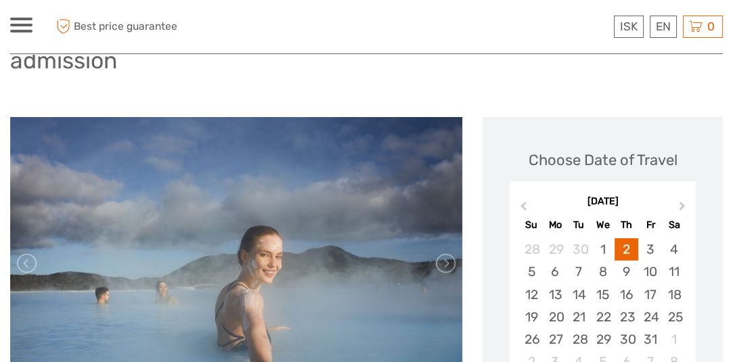
scroll to position [137, 0]
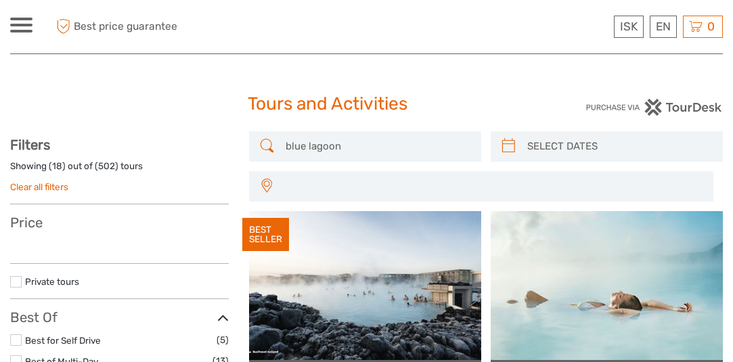
select select
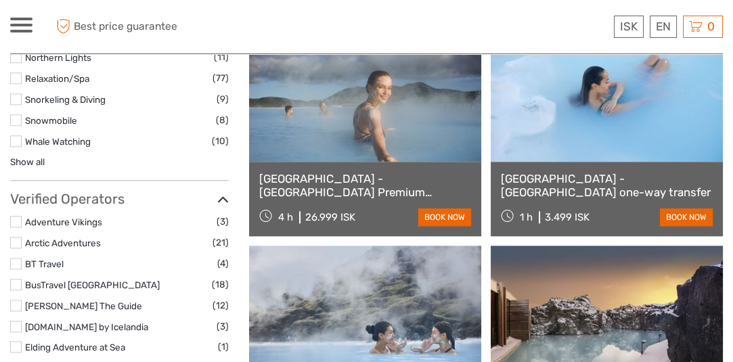
select select
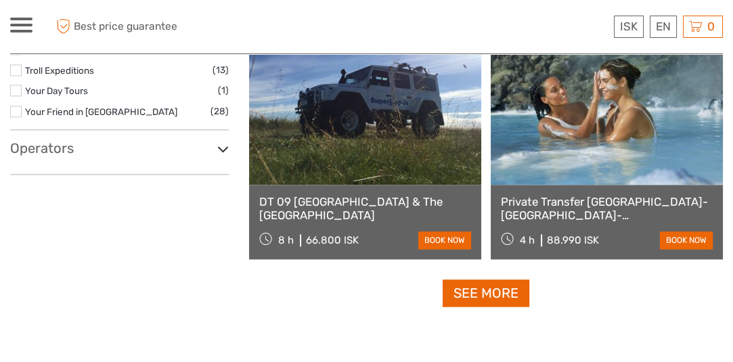
scroll to position [2038, 0]
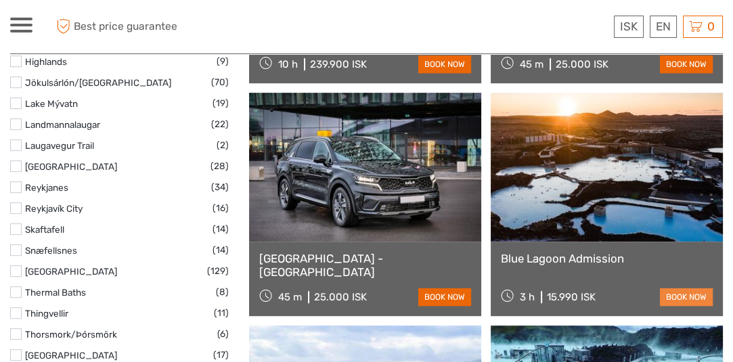
click at [682, 292] on link "book now" at bounding box center [686, 297] width 53 height 18
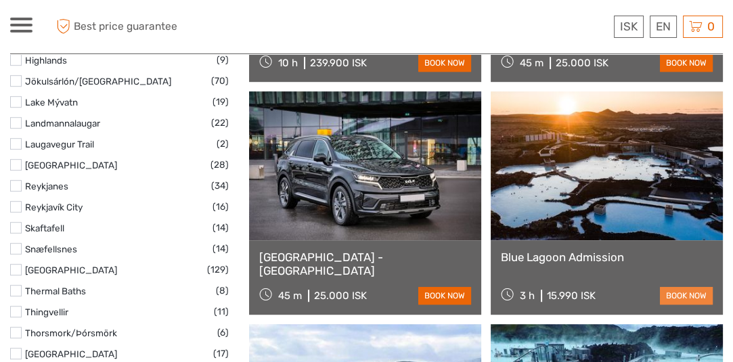
scroll to position [819, 0]
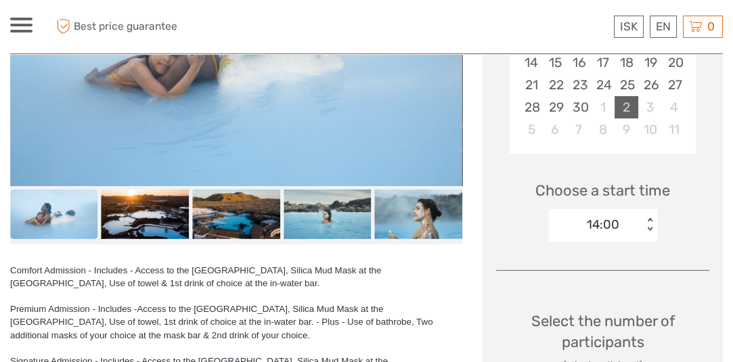
scroll to position [339, 0]
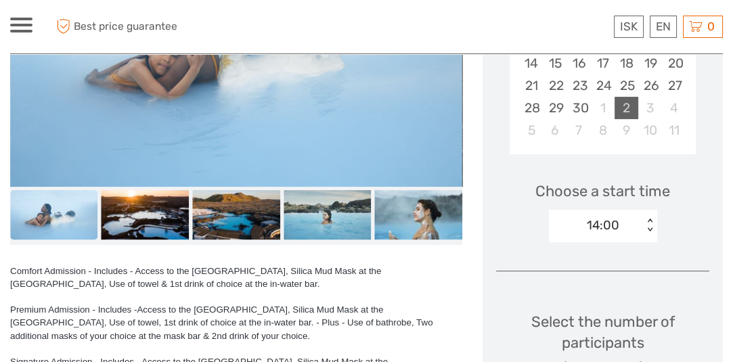
click at [624, 104] on div "2" at bounding box center [627, 108] width 24 height 22
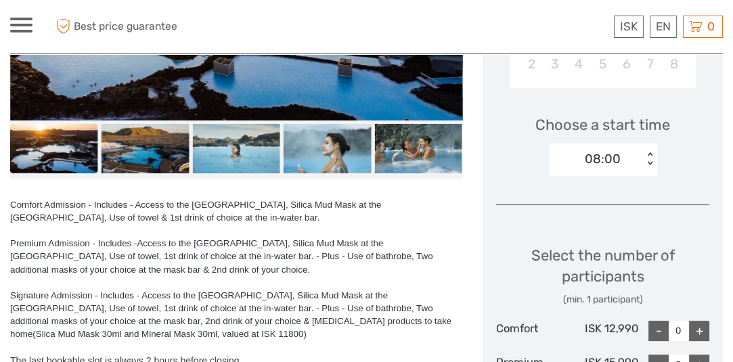
scroll to position [406, 0]
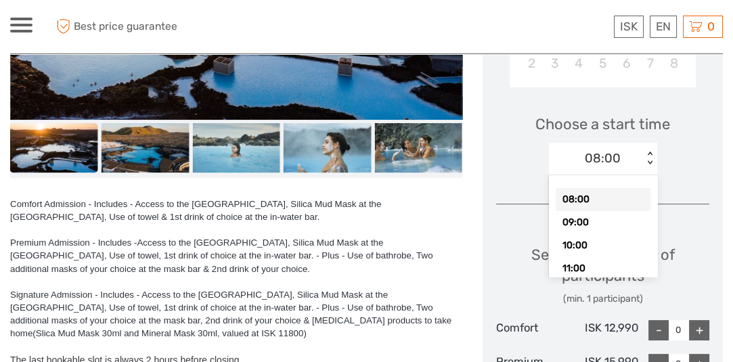
click at [651, 152] on div "< >" at bounding box center [650, 159] width 12 height 14
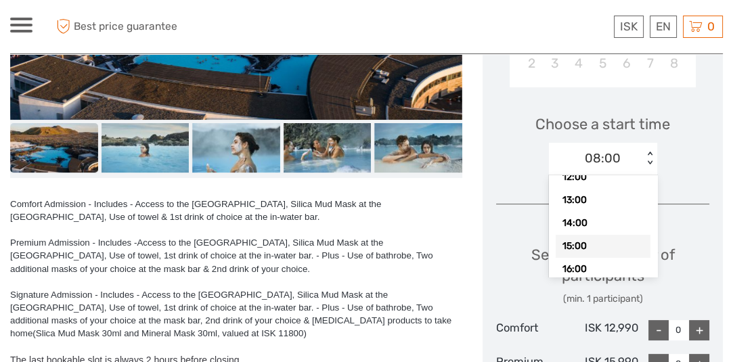
click at [625, 238] on div "15:00" at bounding box center [603, 246] width 95 height 23
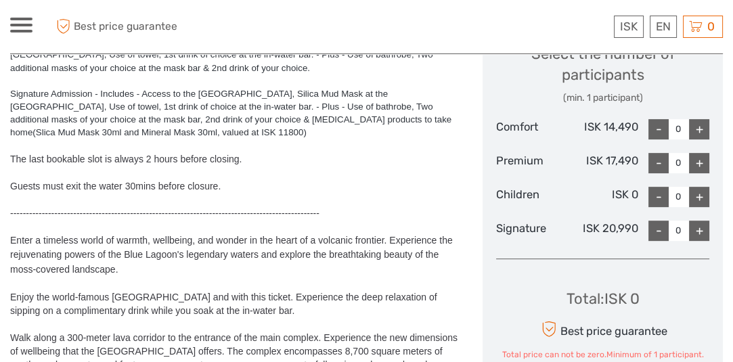
scroll to position [608, 0]
click at [694, 127] on div "+" at bounding box center [699, 128] width 20 height 20
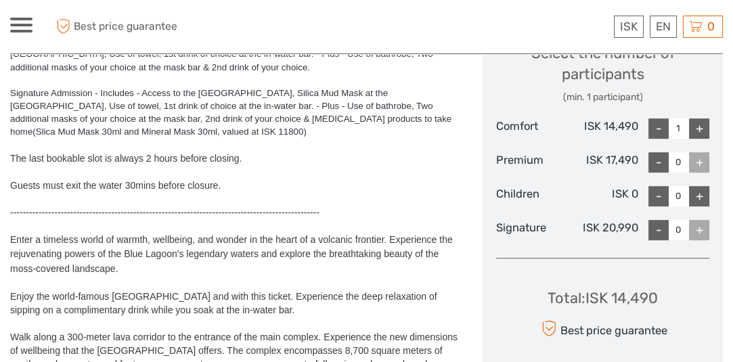
click at [694, 127] on div "+" at bounding box center [699, 128] width 20 height 20
type input "4"
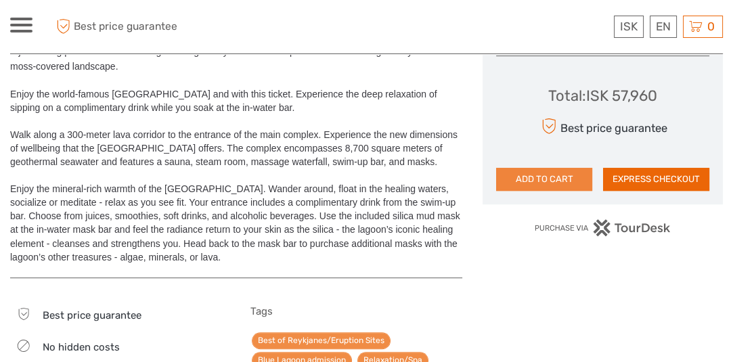
scroll to position [811, 0]
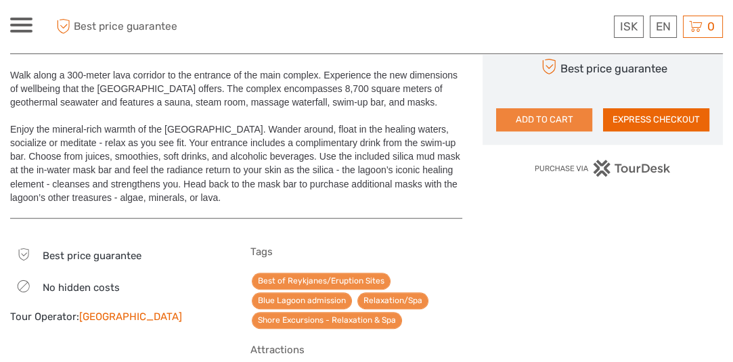
click at [535, 119] on button "ADD TO CART" at bounding box center [544, 119] width 96 height 23
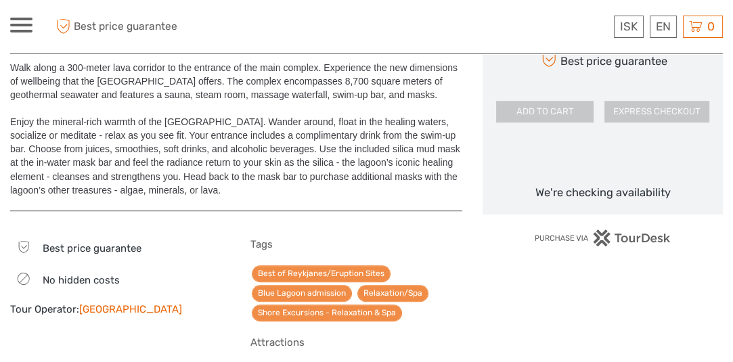
scroll to position [878, 0]
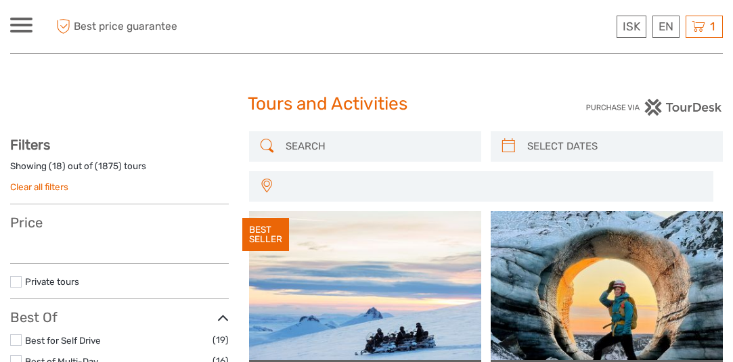
select select
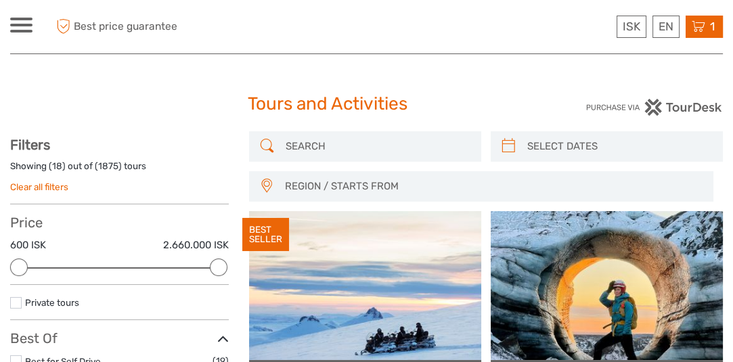
click at [702, 28] on icon at bounding box center [699, 26] width 14 height 17
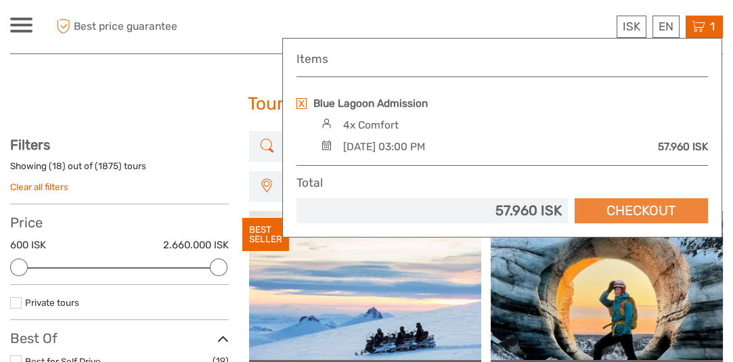
click at [649, 212] on link "Checkout" at bounding box center [641, 210] width 133 height 25
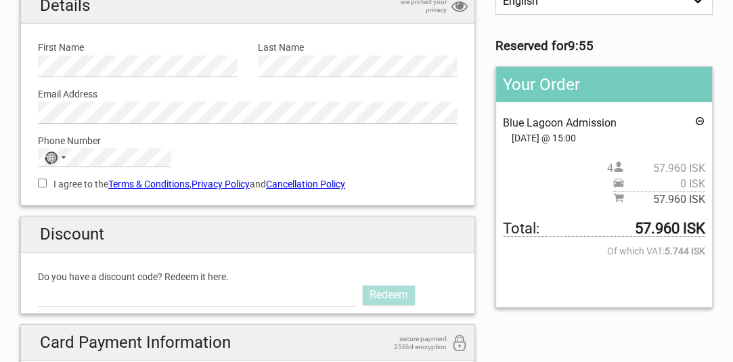
scroll to position [134, 0]
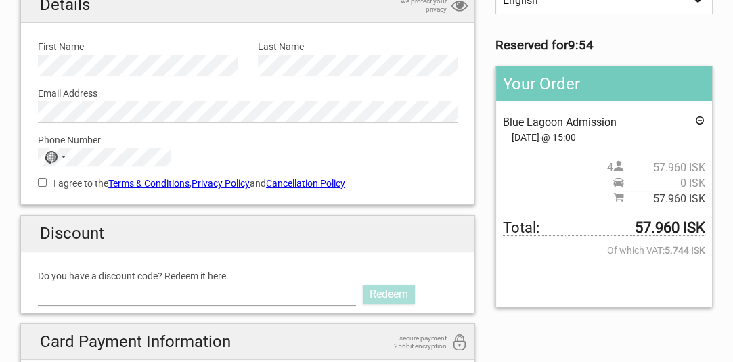
click at [217, 296] on input "Do you have a discount code? Redeem it here." at bounding box center [197, 295] width 318 height 22
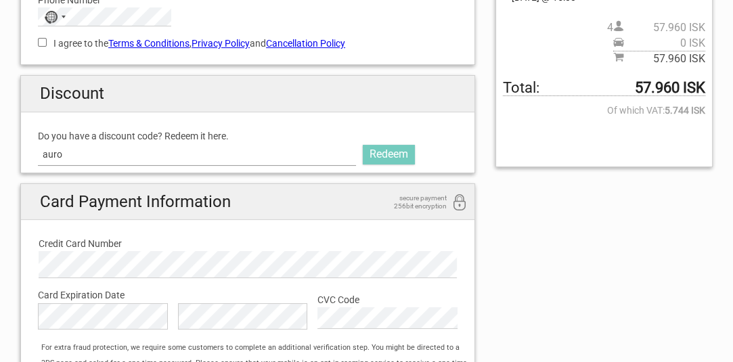
scroll to position [274, 0]
type input "aurorapass2025"
click at [403, 150] on link "Redeem" at bounding box center [389, 154] width 52 height 19
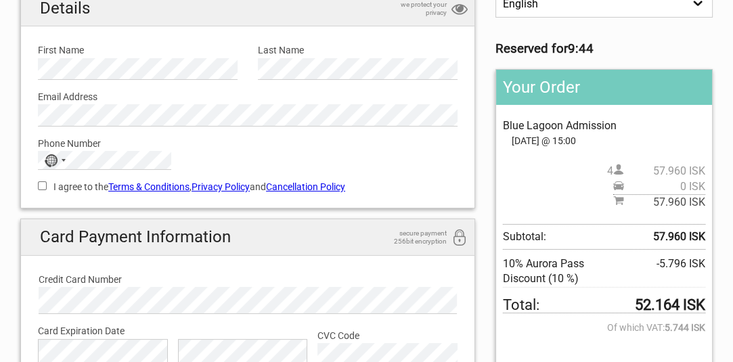
scroll to position [130, 0]
click at [324, 187] on link "Cancellation Policy" at bounding box center [305, 187] width 79 height 11
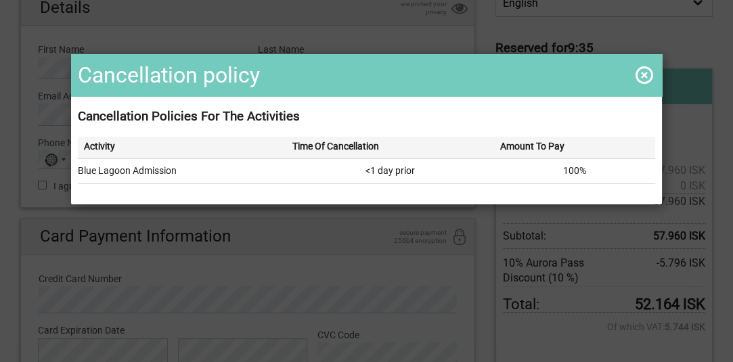
scroll to position [131, 0]
click at [636, 74] on span at bounding box center [645, 75] width 22 height 22
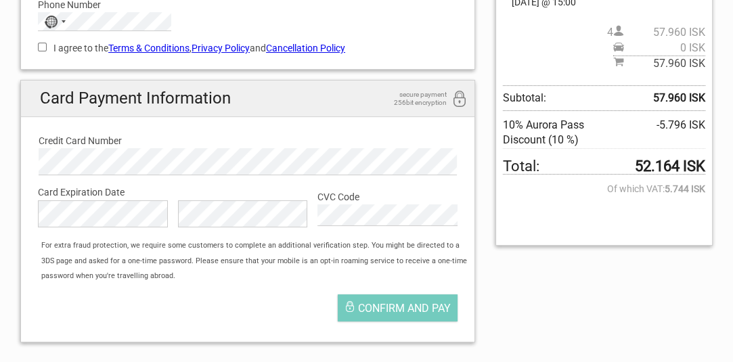
scroll to position [270, 0]
